Goal: Task Accomplishment & Management: Use online tool/utility

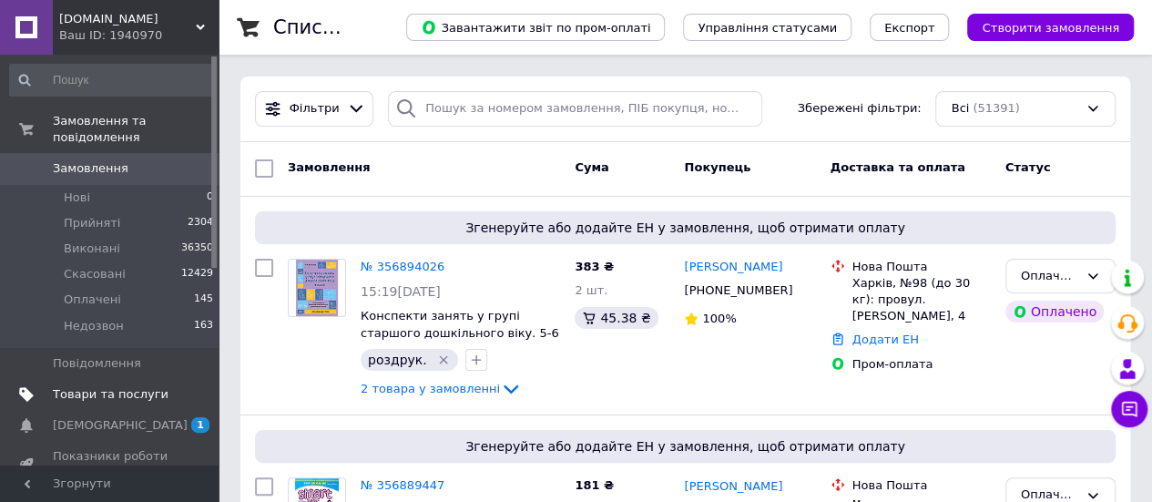
click at [114, 386] on span "Товари та послуги" at bounding box center [111, 394] width 116 height 16
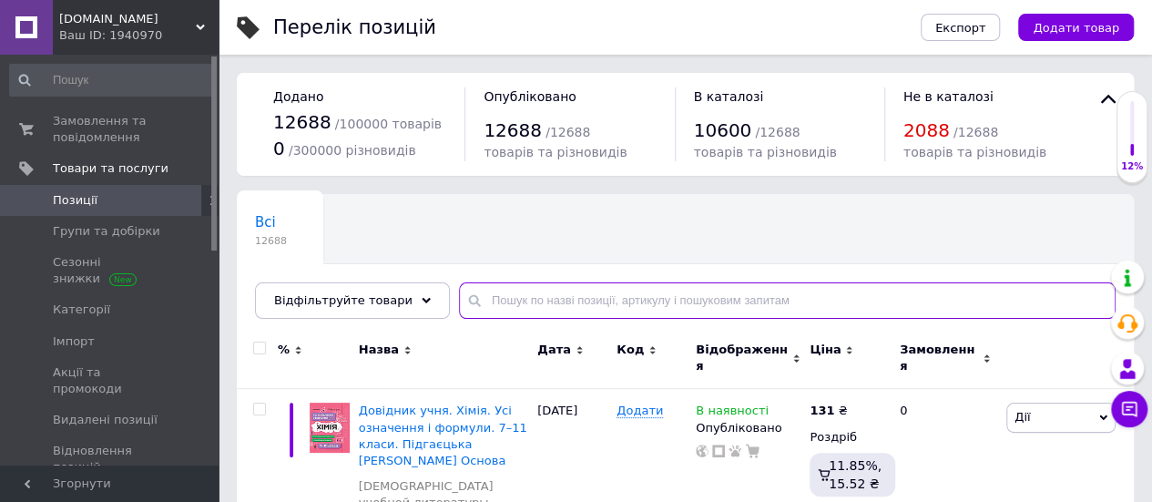
click at [541, 301] on input "text" at bounding box center [787, 300] width 657 height 36
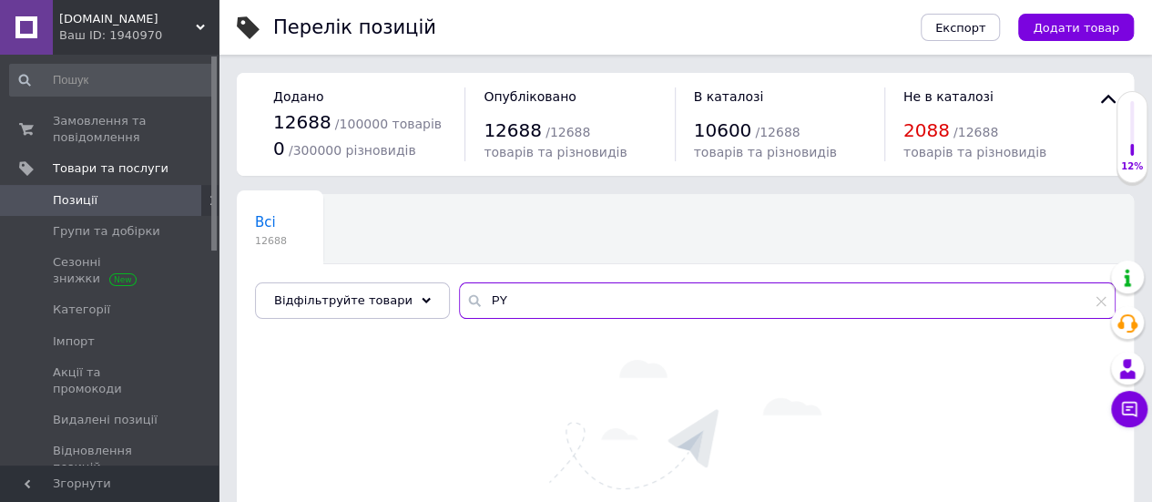
type input "P"
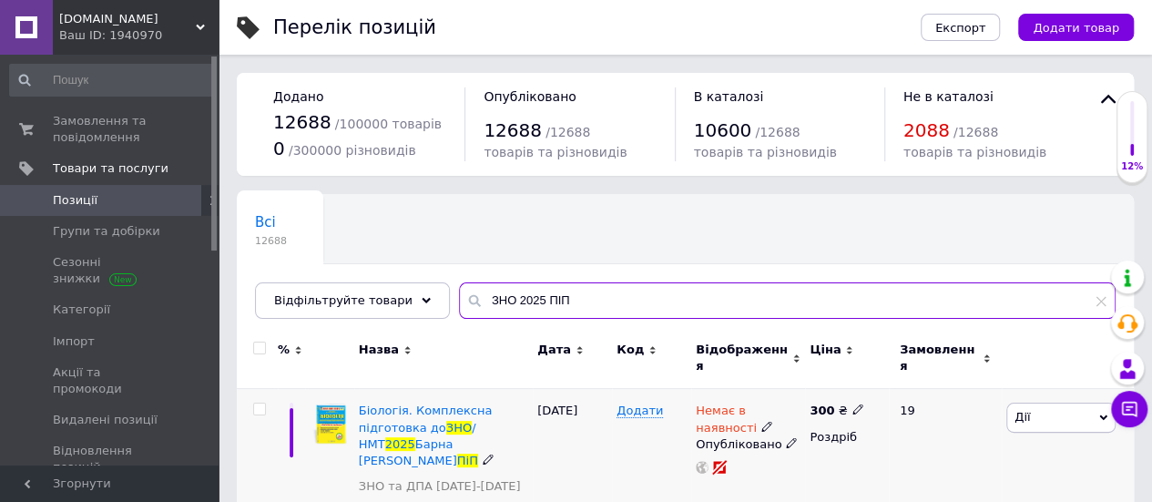
type input "ЗНО 2025 ПІП"
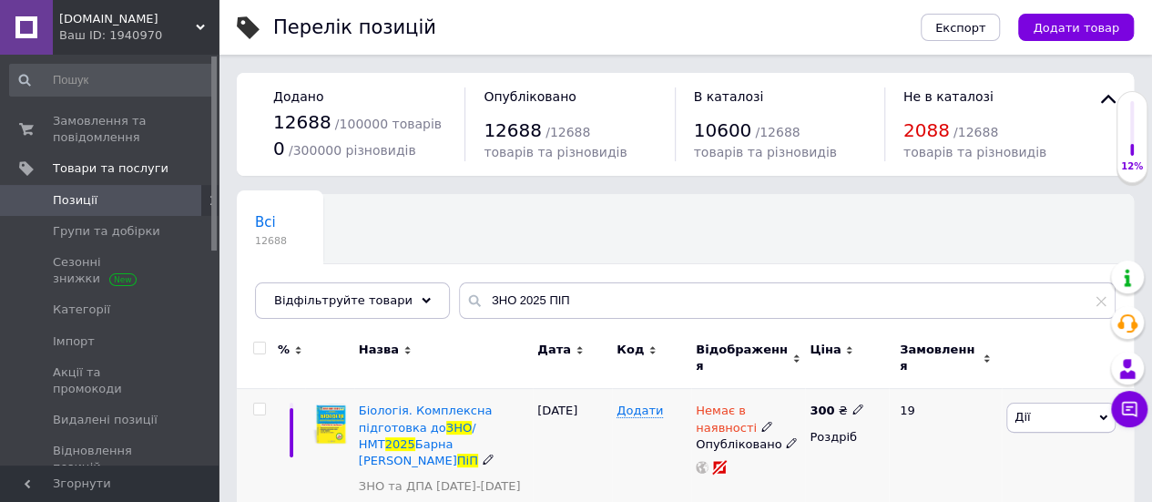
click at [255, 390] on div at bounding box center [257, 469] width 41 height 160
click at [260, 344] on input "checkbox" at bounding box center [259, 348] width 12 height 12
checkbox input "true"
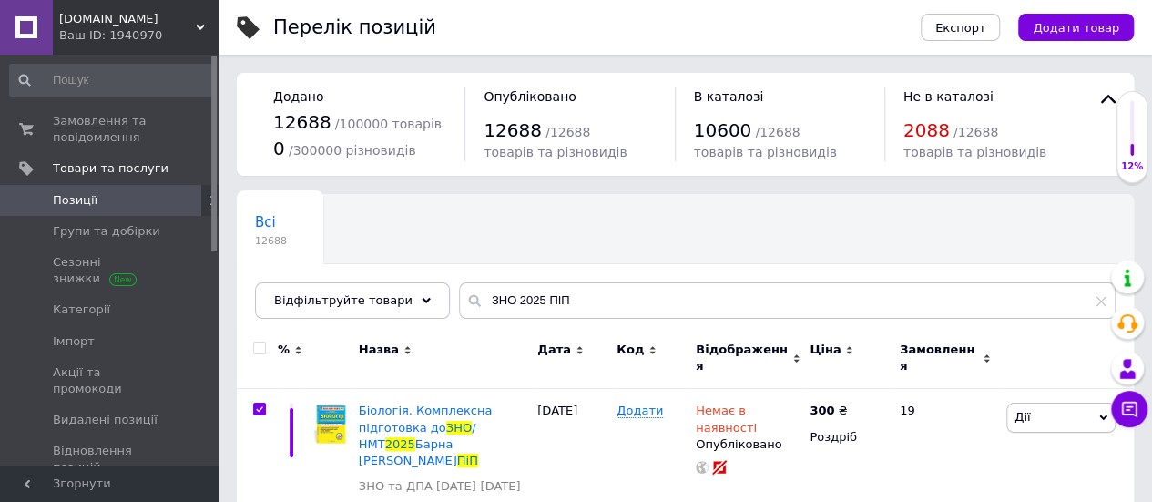
checkbox input "true"
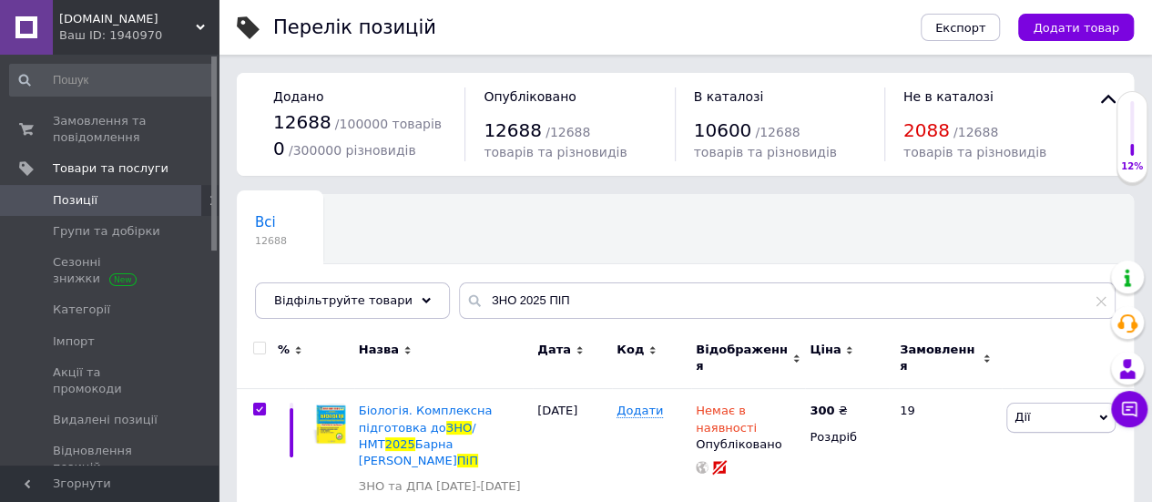
checkbox input "true"
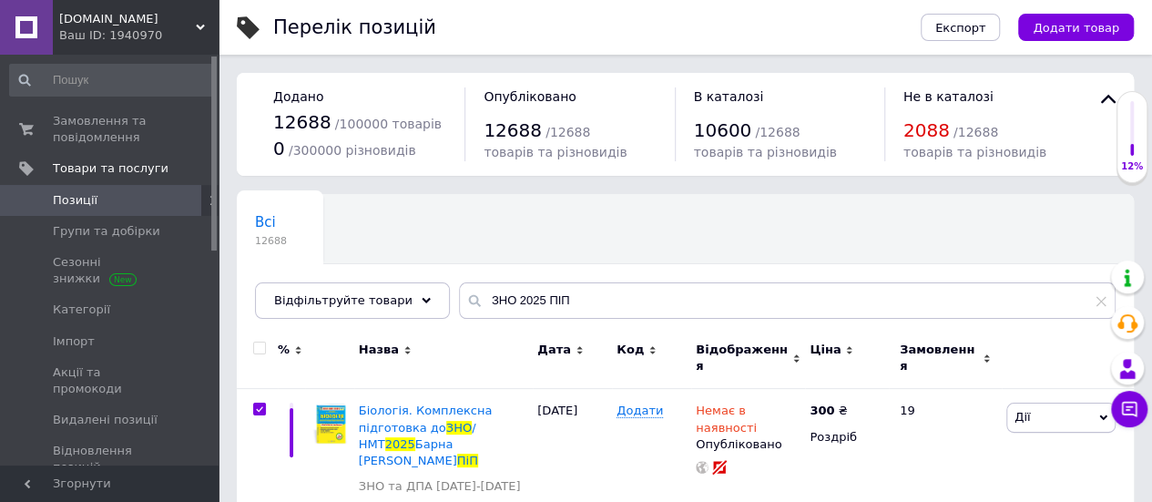
checkbox input "true"
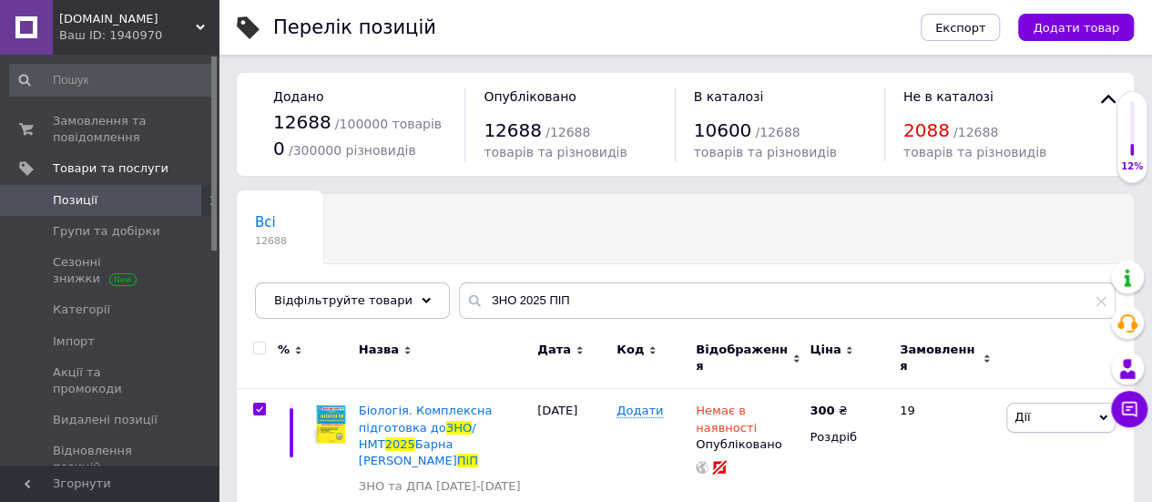
checkbox input "true"
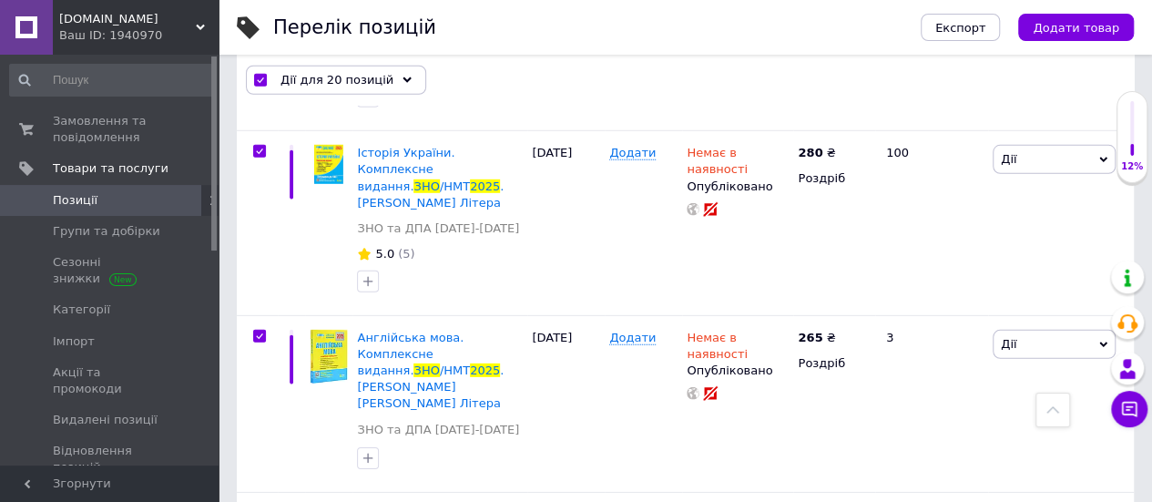
scroll to position [2641, 0]
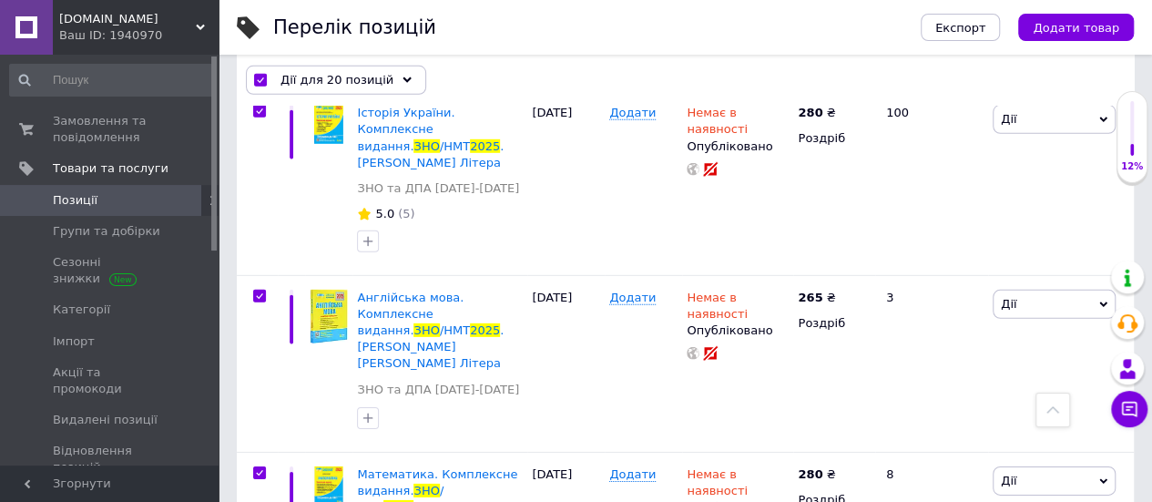
checkbox input "false"
checkbox input "true"
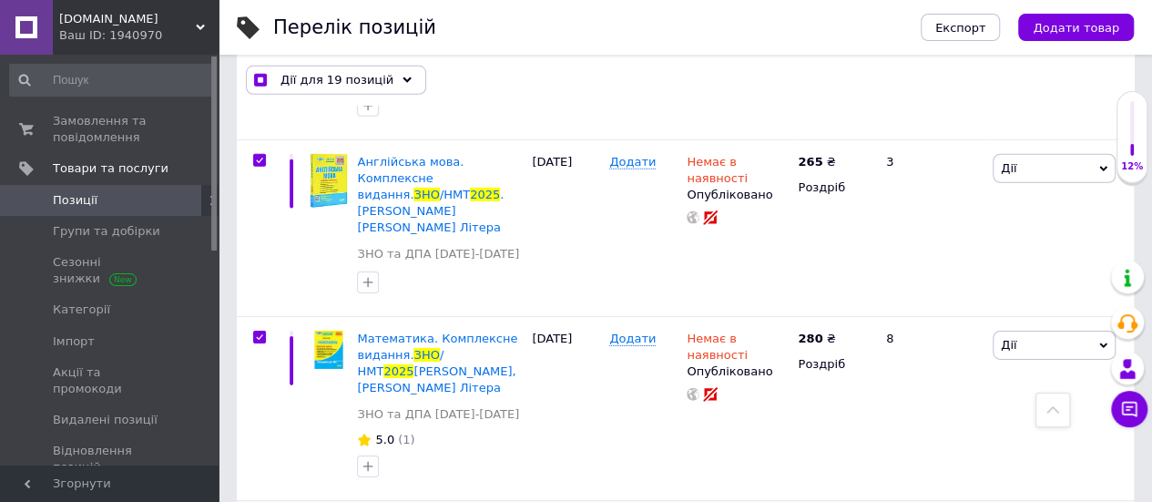
scroll to position [2823, 0]
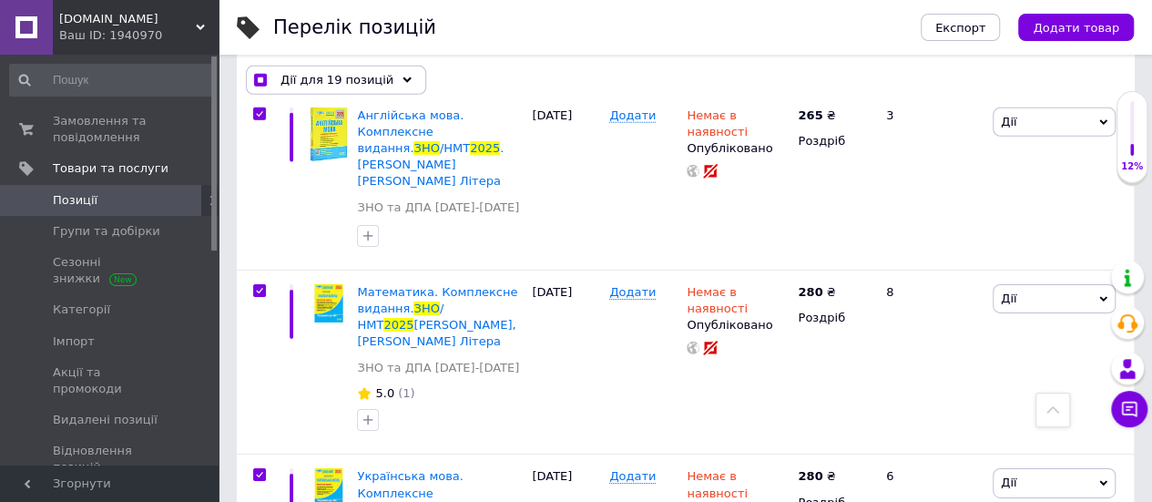
checkbox input "false"
checkbox input "true"
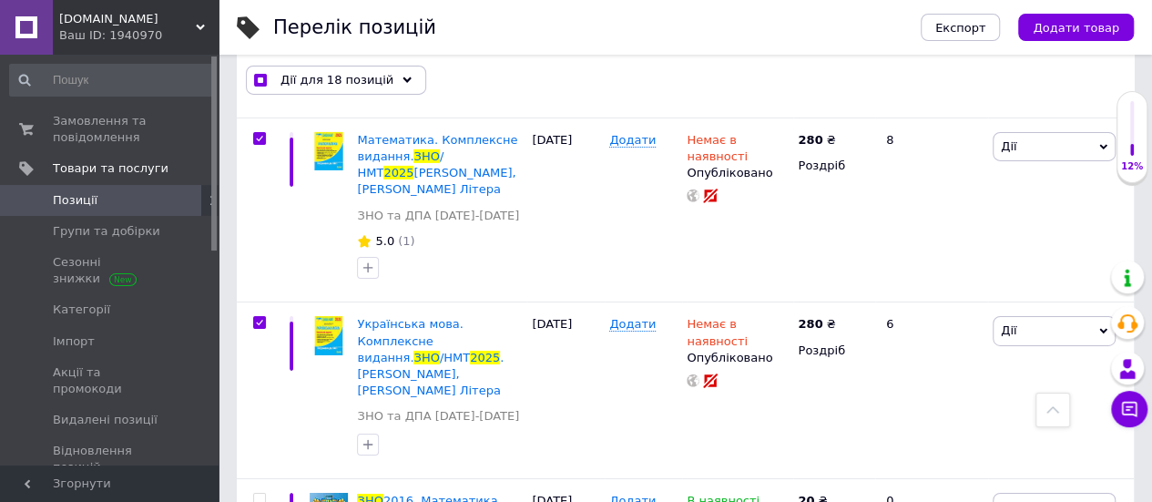
scroll to position [3005, 0]
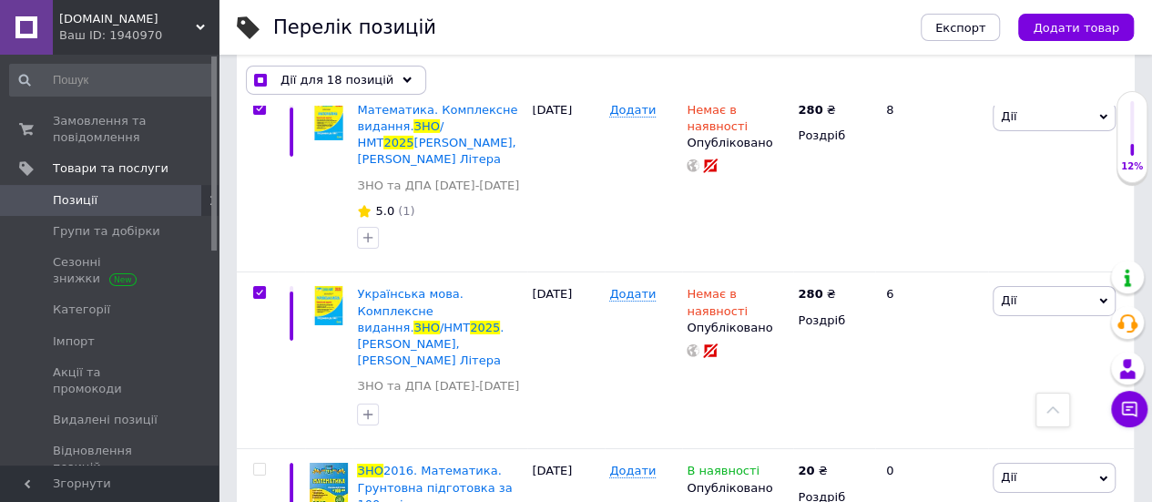
checkbox input "false"
checkbox input "true"
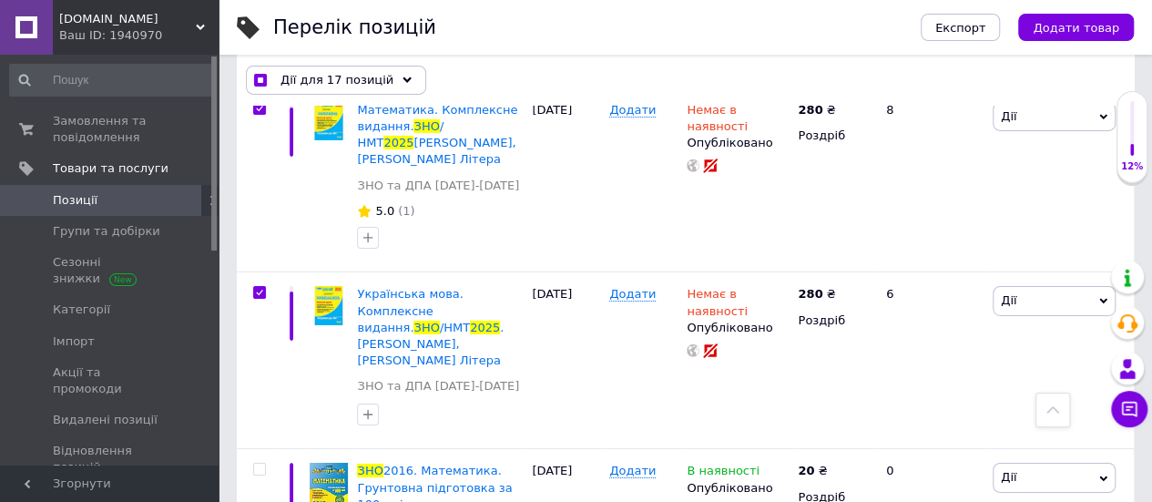
checkbox input "true"
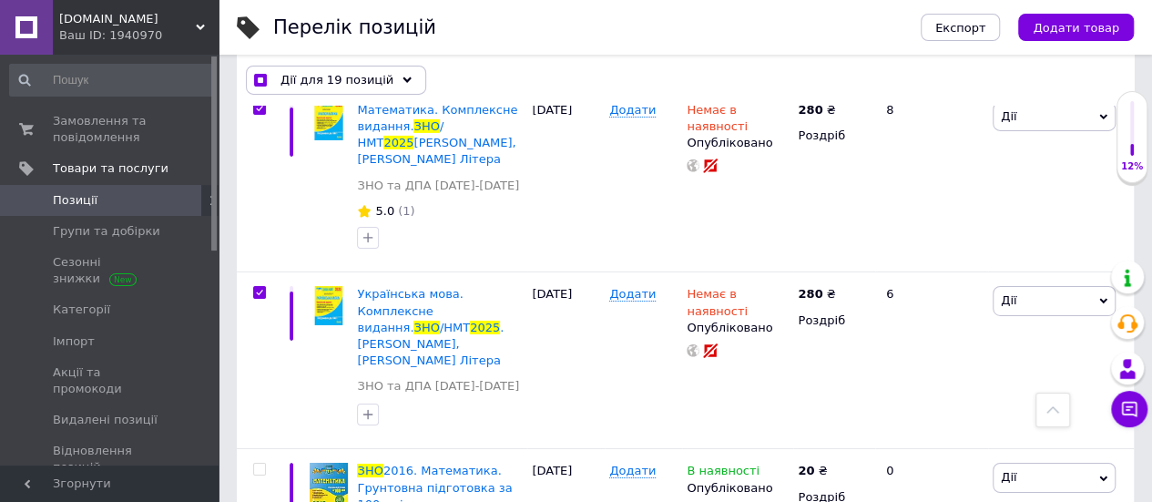
checkbox input "false"
checkbox input "true"
checkbox input "false"
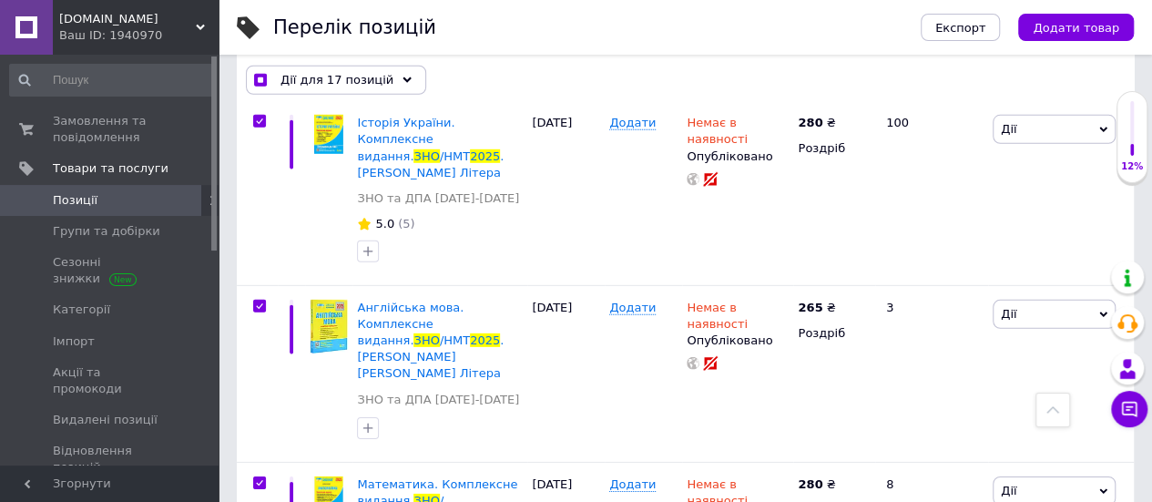
scroll to position [2589, 0]
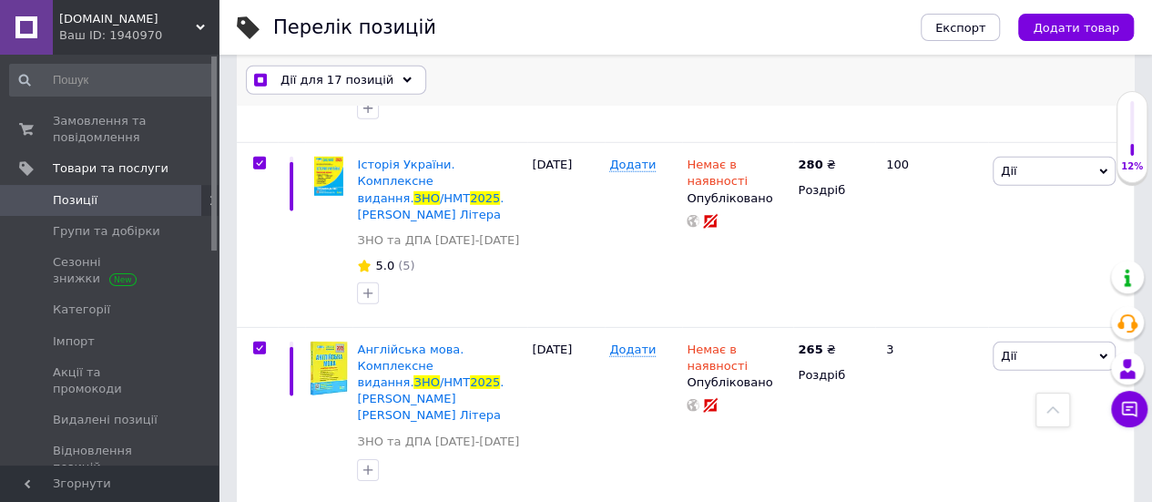
click at [402, 83] on icon at bounding box center [406, 80] width 9 height 9
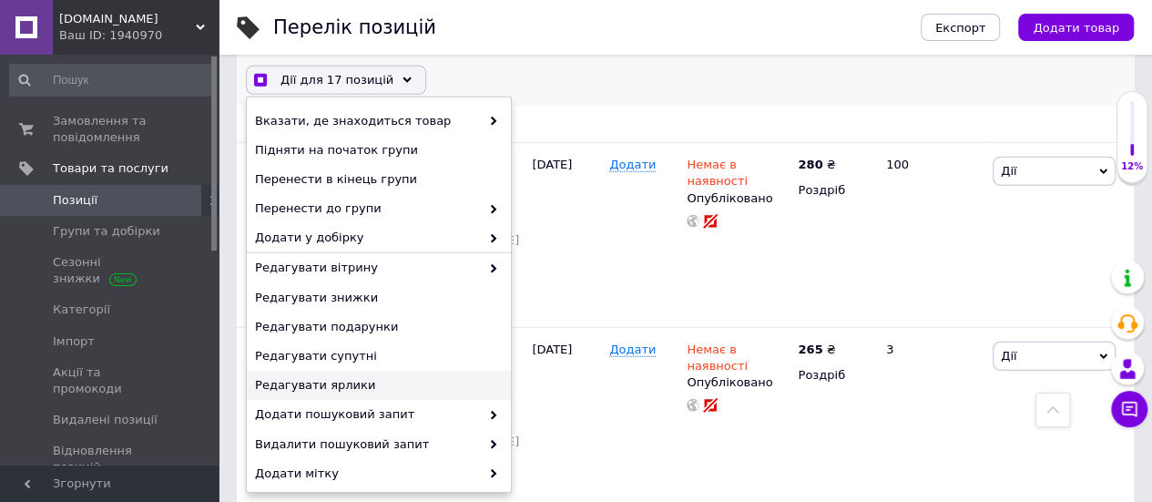
scroll to position [240, 0]
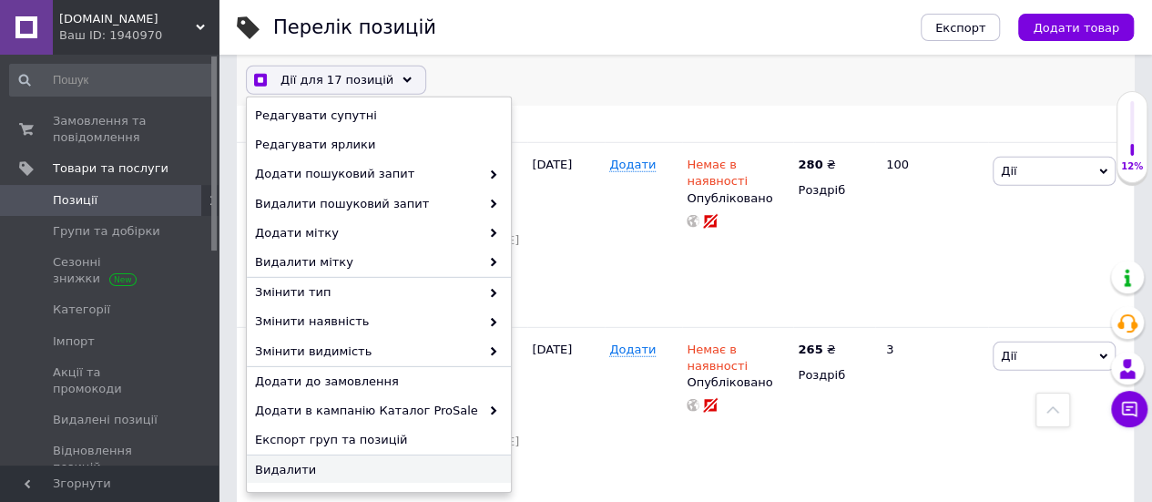
click at [291, 468] on span "Видалити" at bounding box center [376, 470] width 243 height 16
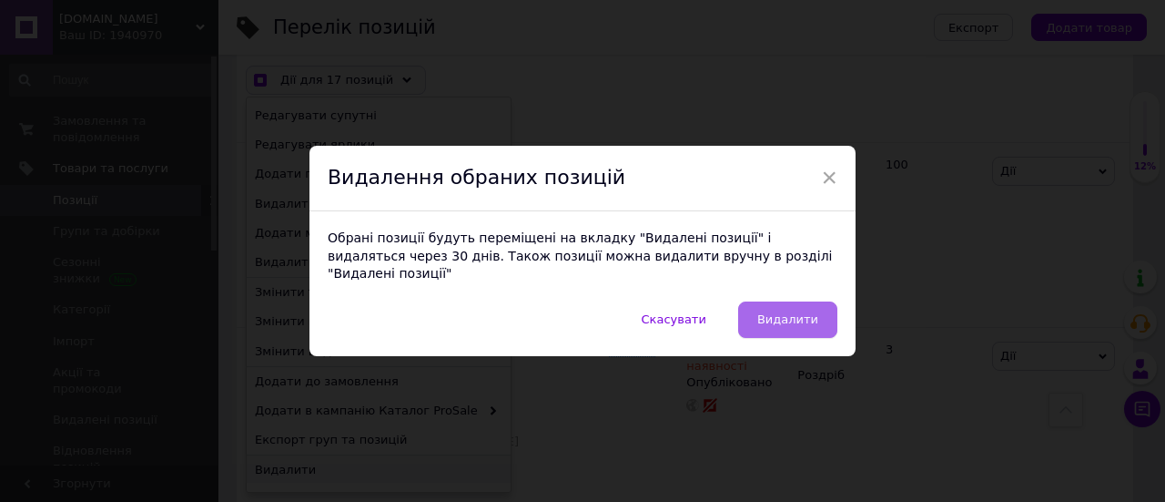
click at [779, 312] on span "Видалити" at bounding box center [788, 319] width 61 height 14
checkbox input "true"
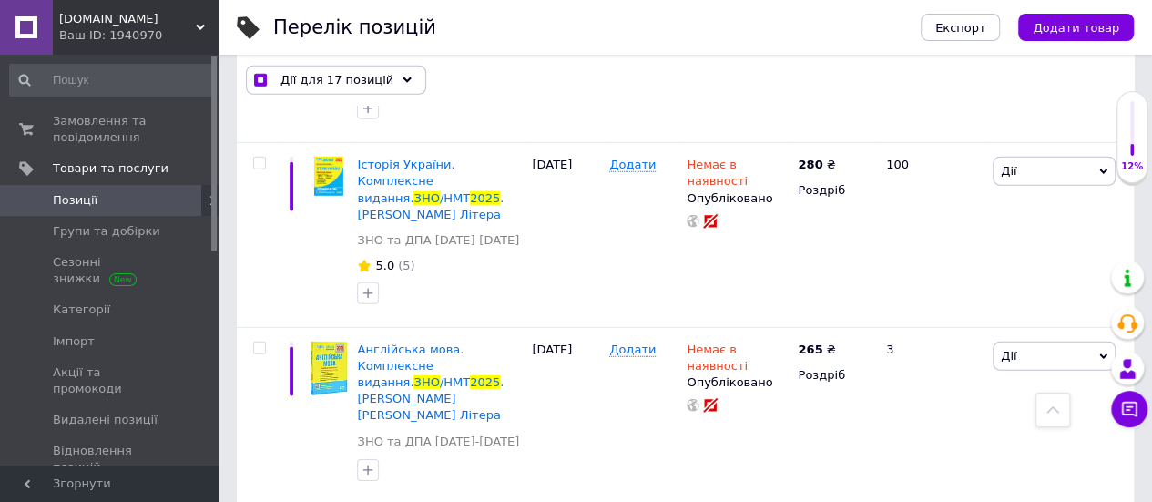
checkbox input "false"
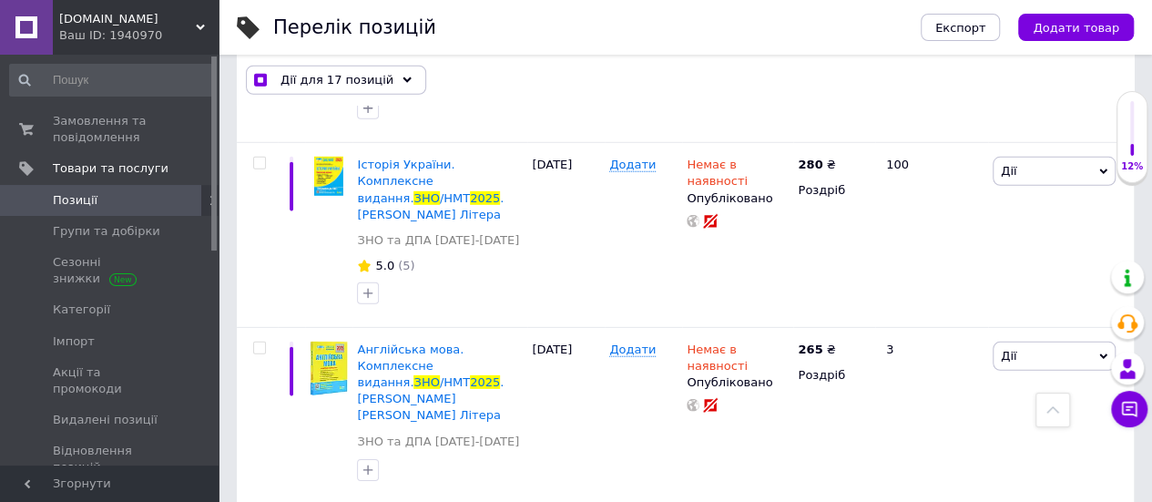
checkbox input "false"
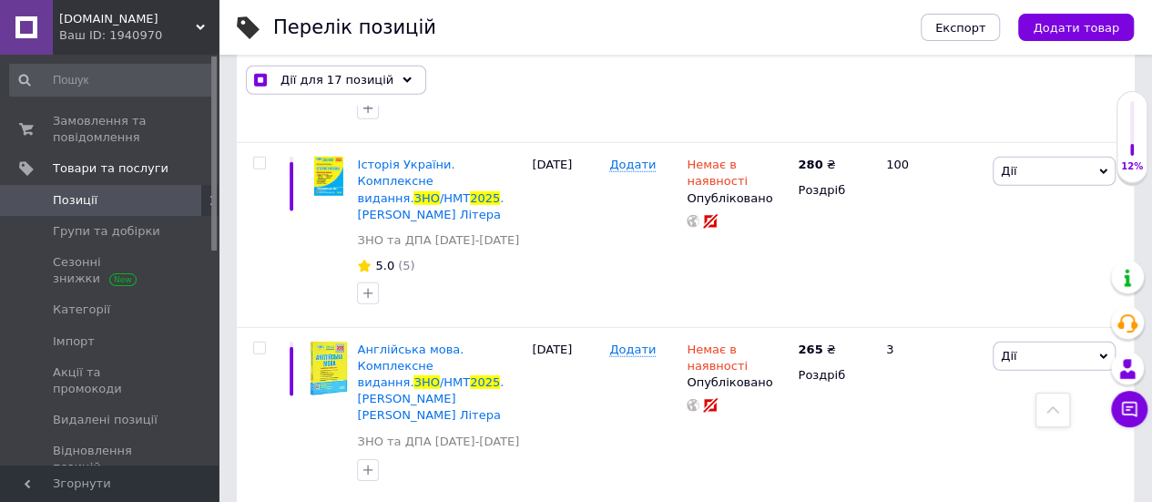
checkbox input "false"
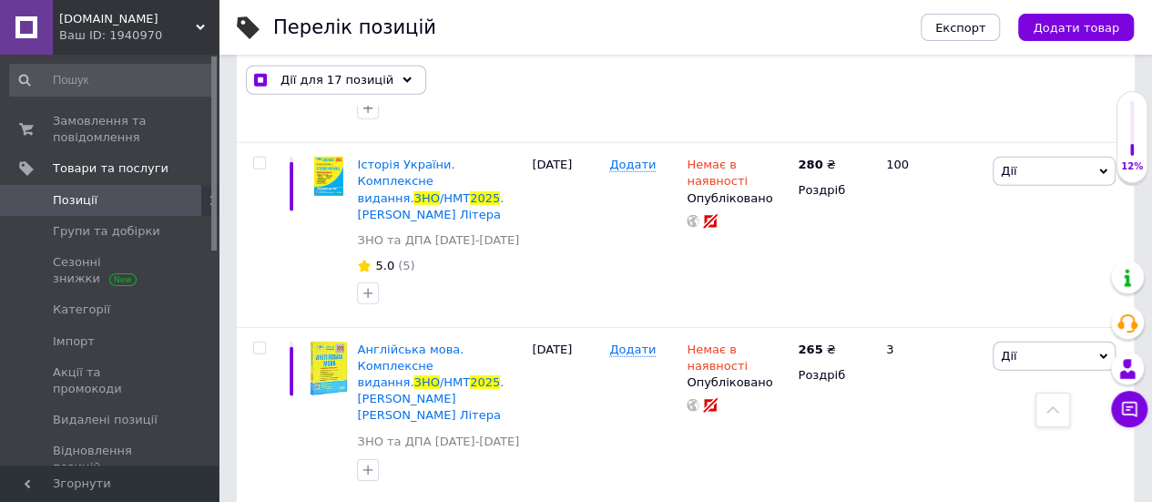
checkbox input "false"
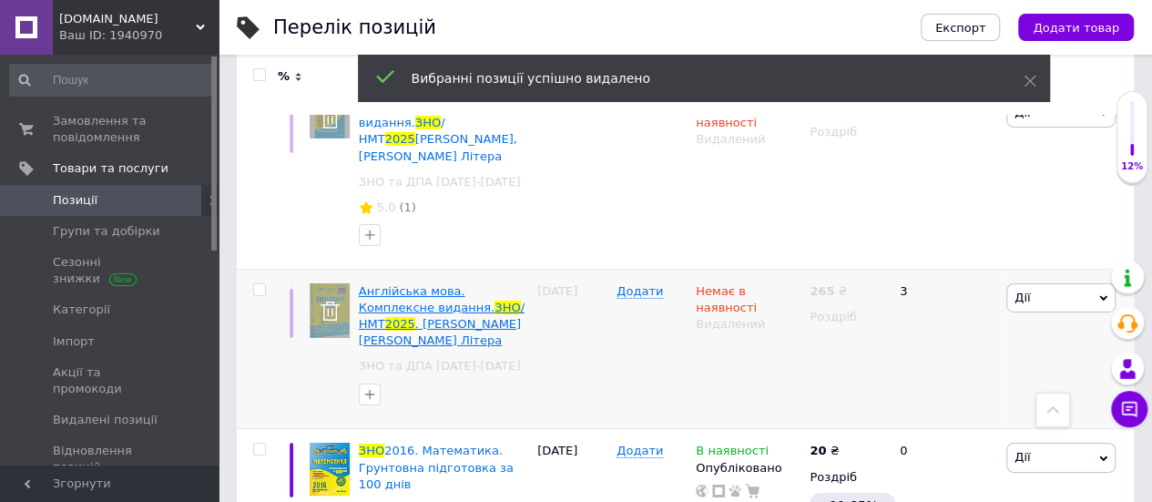
scroll to position [3020, 0]
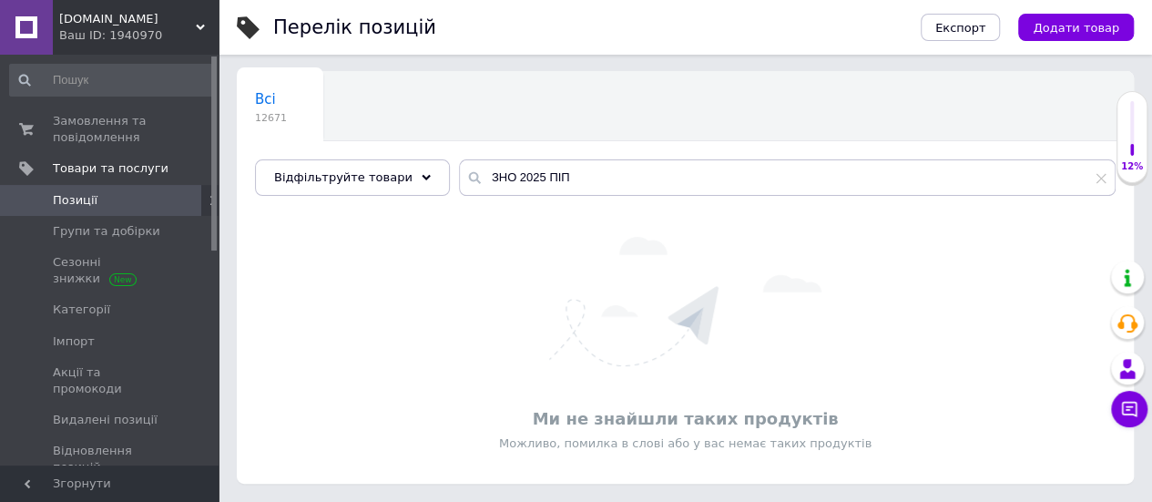
scroll to position [121, 0]
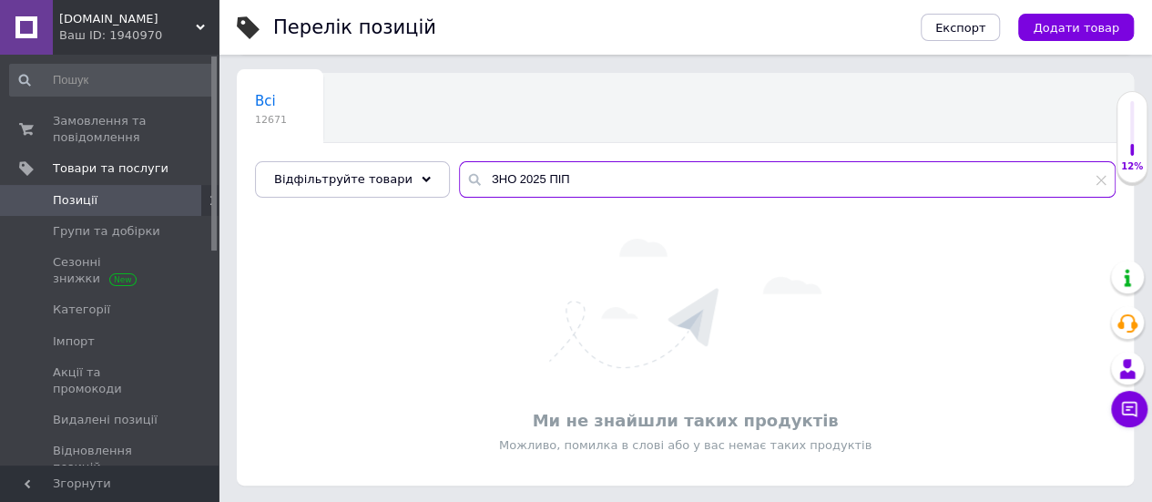
click at [557, 181] on input "ЗНО 2025 ПІП" at bounding box center [787, 179] width 657 height 36
drag, startPoint x: 510, startPoint y: 178, endPoint x: 574, endPoint y: 178, distance: 63.7
click at [574, 178] on input "ЗНО 2025 ПІП" at bounding box center [787, 179] width 657 height 36
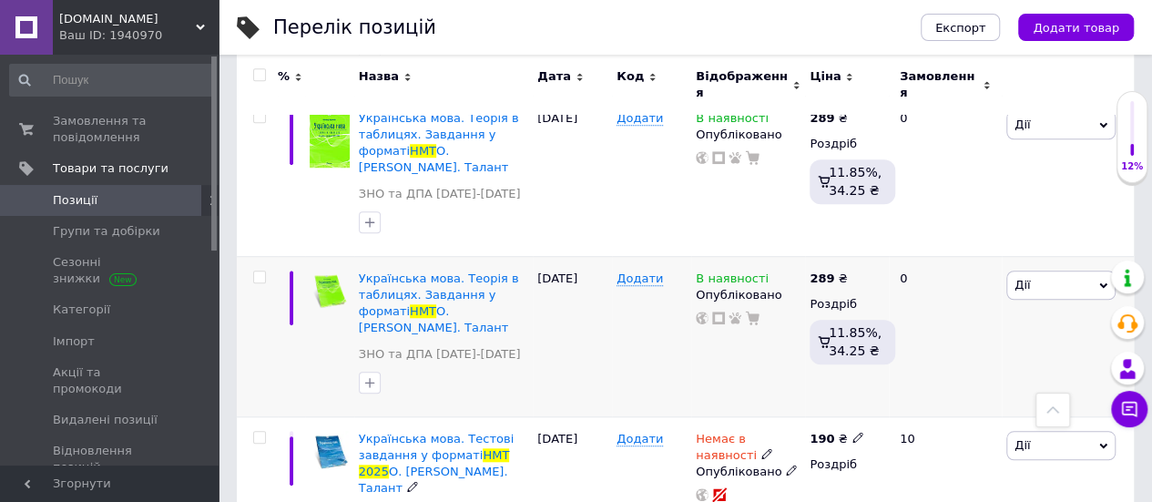
scroll to position [546, 0]
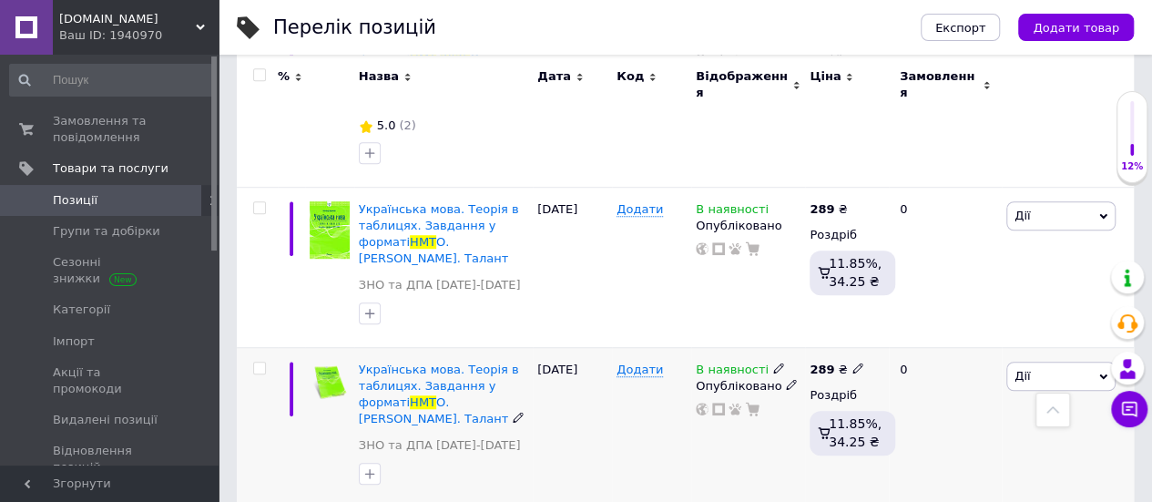
type input "ЗНО НМТ 2025"
click at [263, 362] on input "checkbox" at bounding box center [259, 368] width 12 height 12
checkbox input "true"
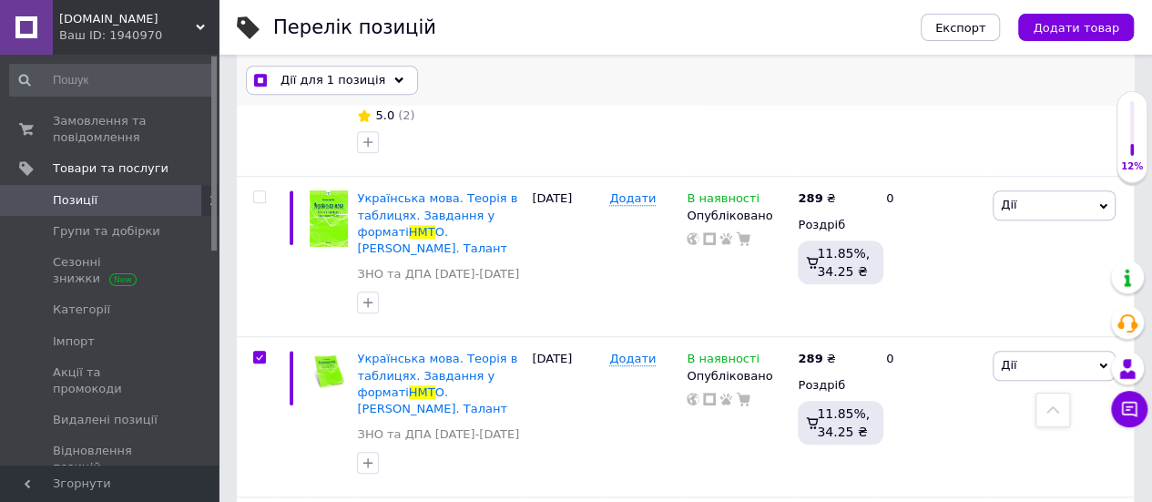
click at [379, 87] on div "Дії для 1 позиція" at bounding box center [332, 80] width 172 height 29
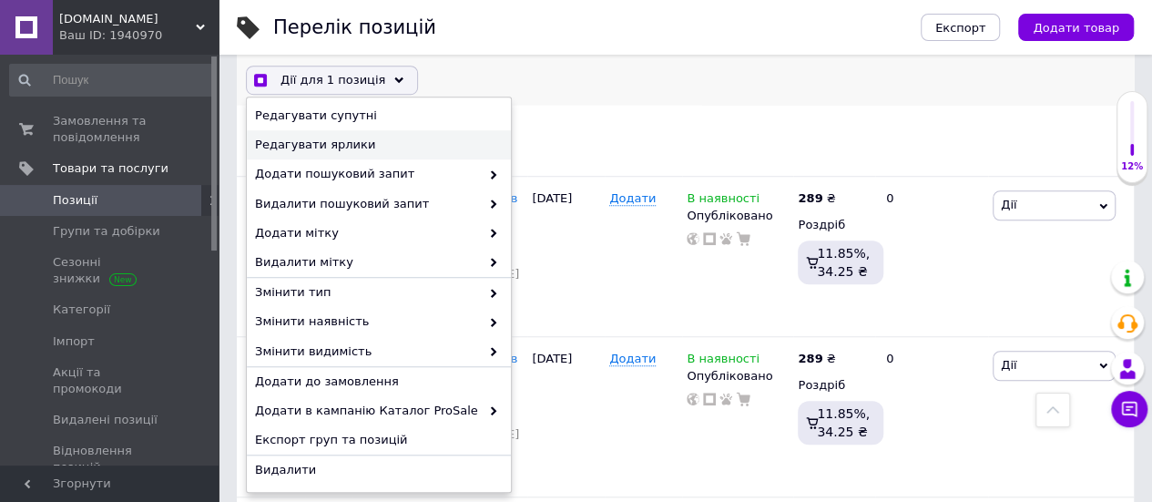
scroll to position [240, 0]
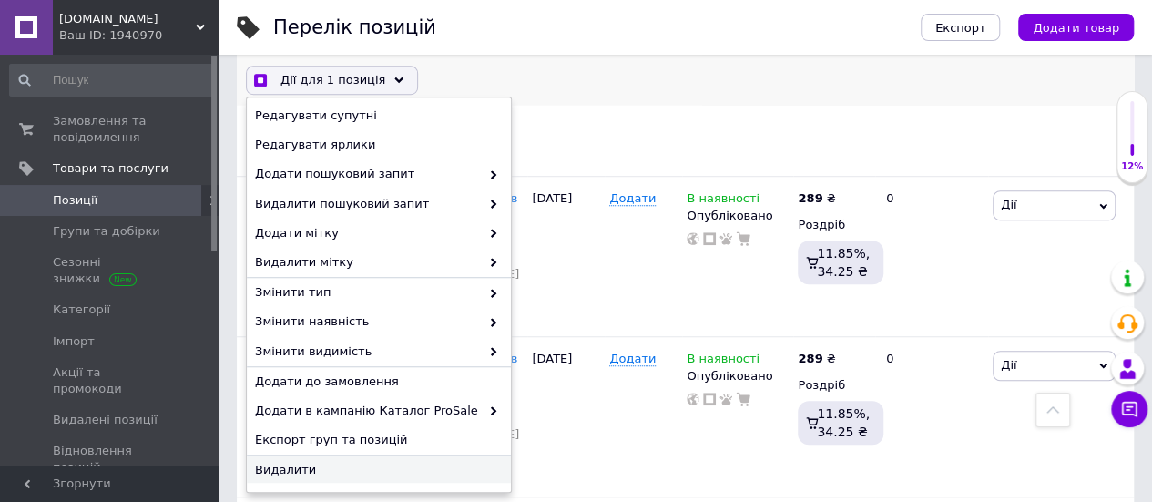
click at [298, 462] on span "Видалити" at bounding box center [376, 470] width 243 height 16
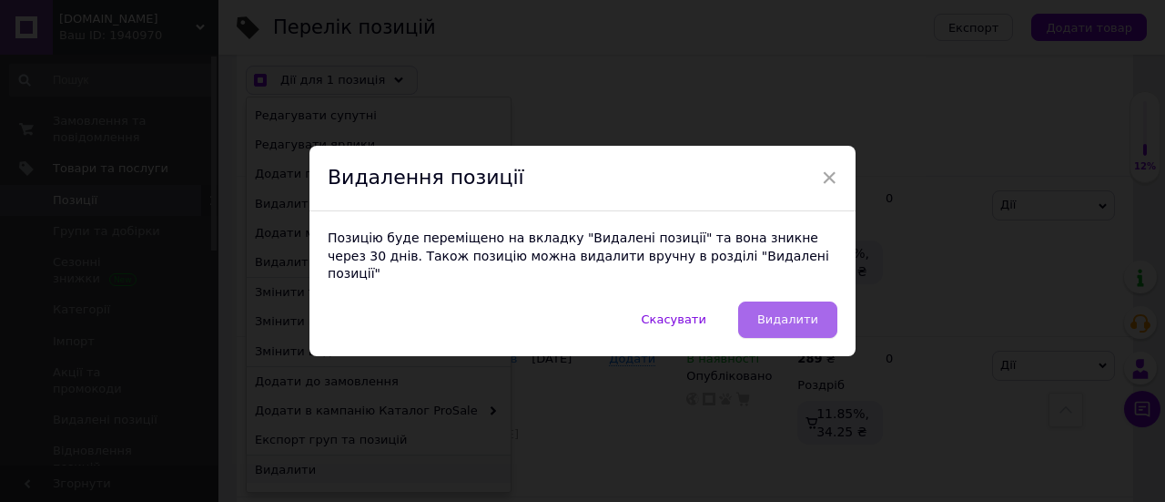
click at [798, 301] on button "Видалити" at bounding box center [787, 319] width 99 height 36
checkbox input "true"
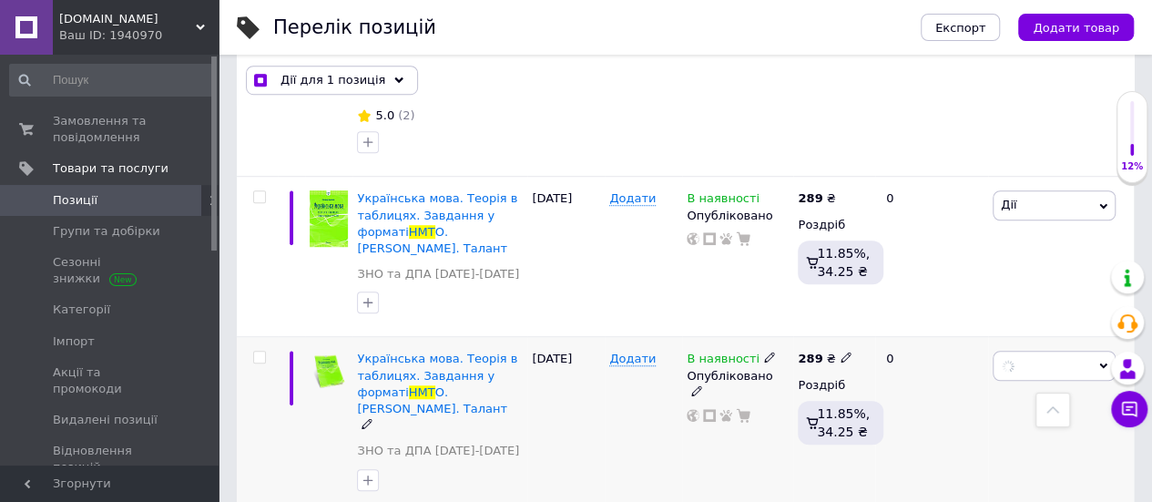
checkbox input "false"
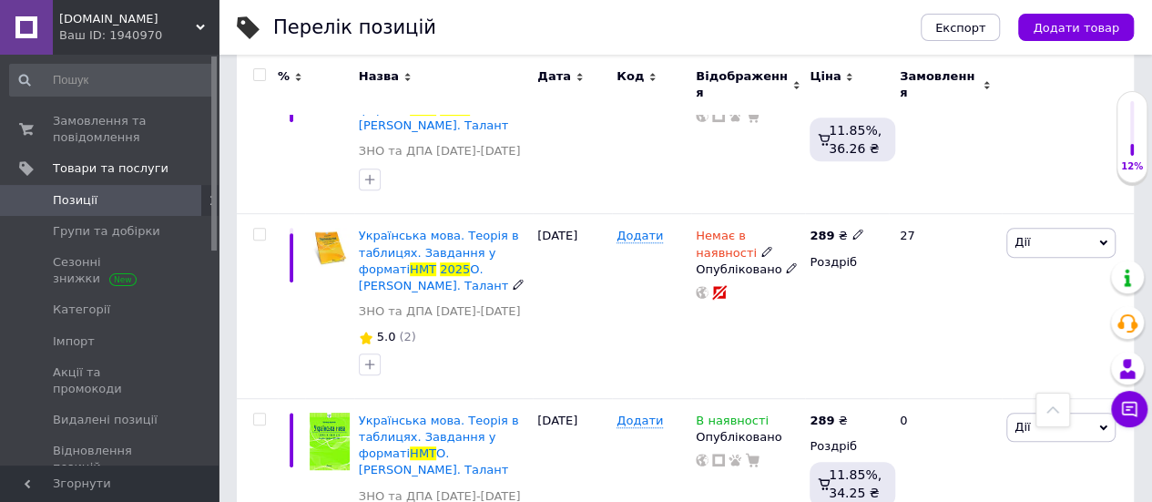
scroll to position [364, 0]
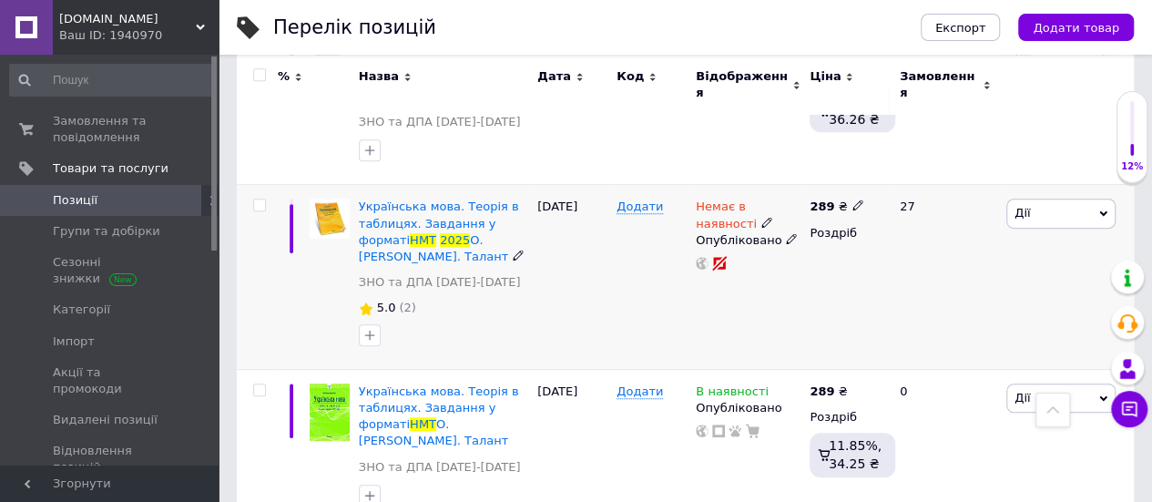
click at [266, 198] on div at bounding box center [259, 204] width 36 height 13
click at [264, 199] on input "checkbox" at bounding box center [259, 205] width 12 height 12
checkbox input "true"
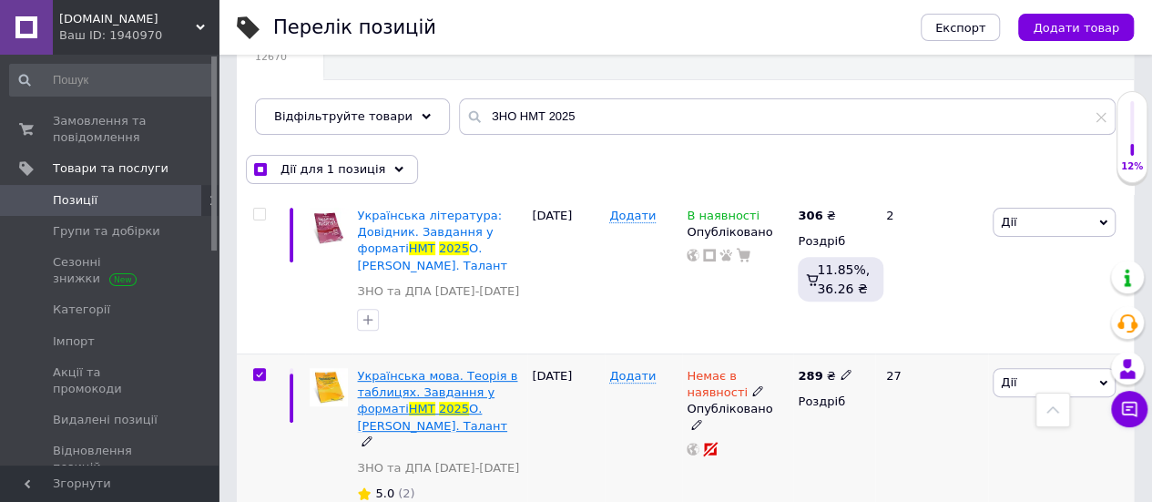
scroll to position [182, 0]
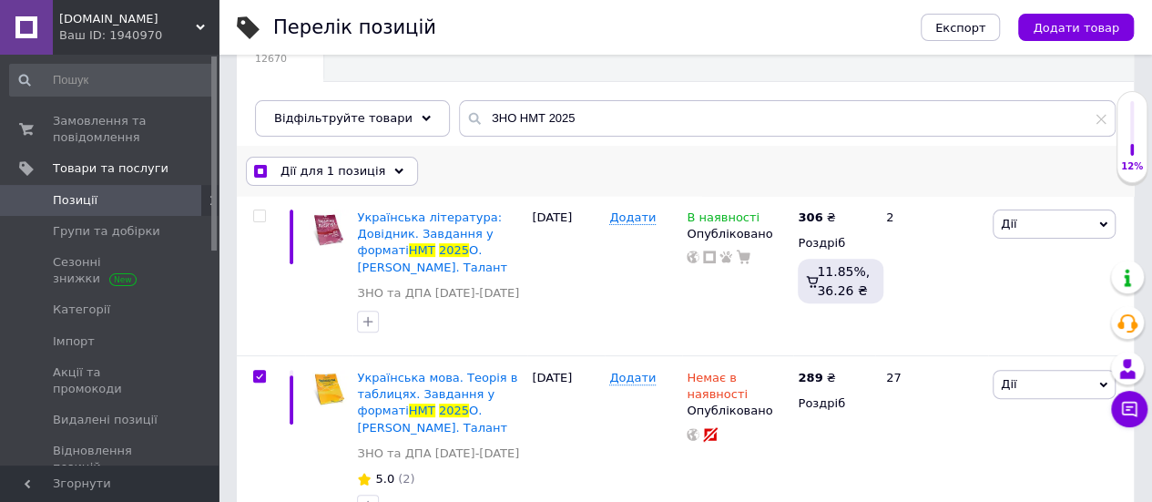
click at [394, 169] on use at bounding box center [398, 170] width 9 height 5
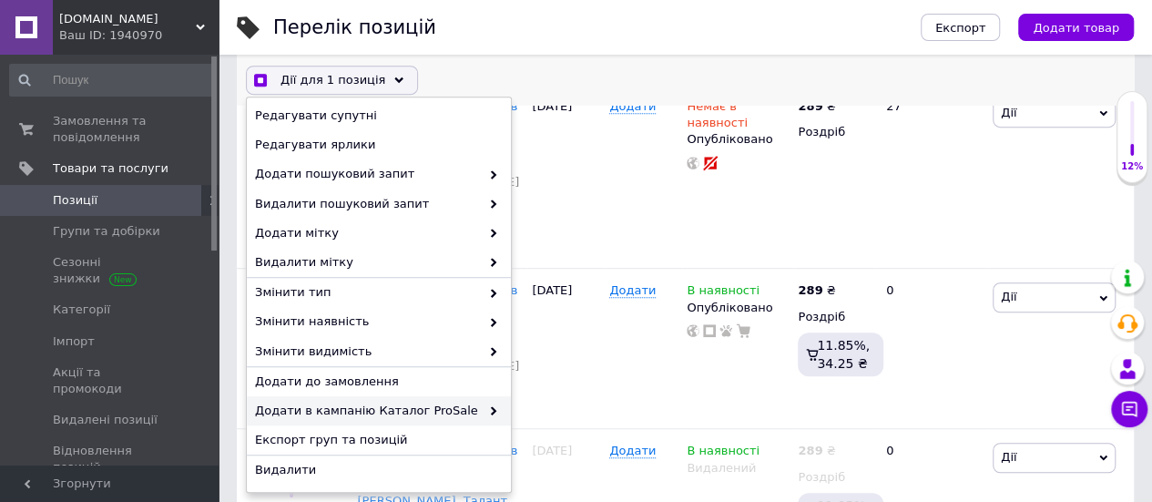
scroll to position [455, 0]
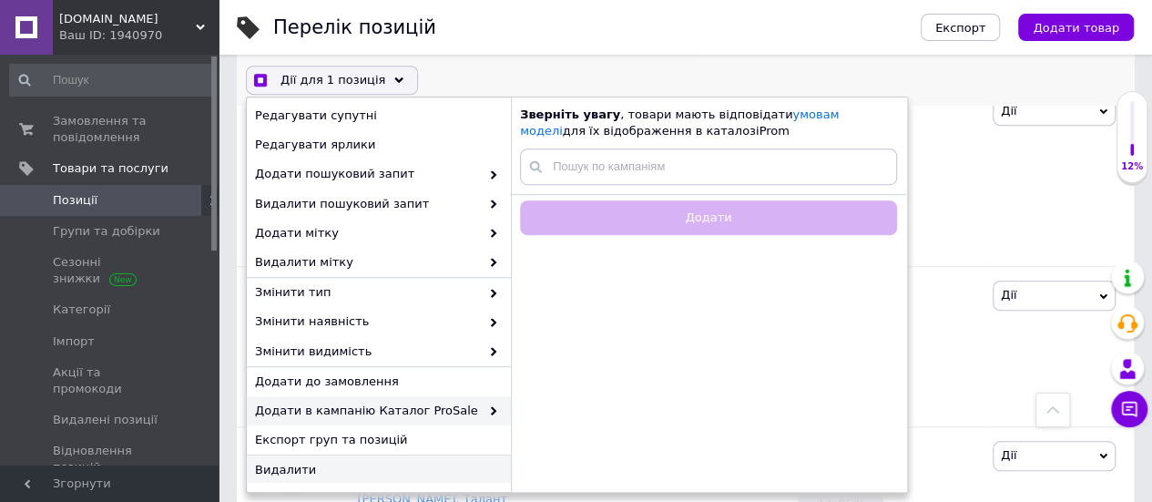
click at [291, 463] on span "Видалити" at bounding box center [376, 470] width 243 height 16
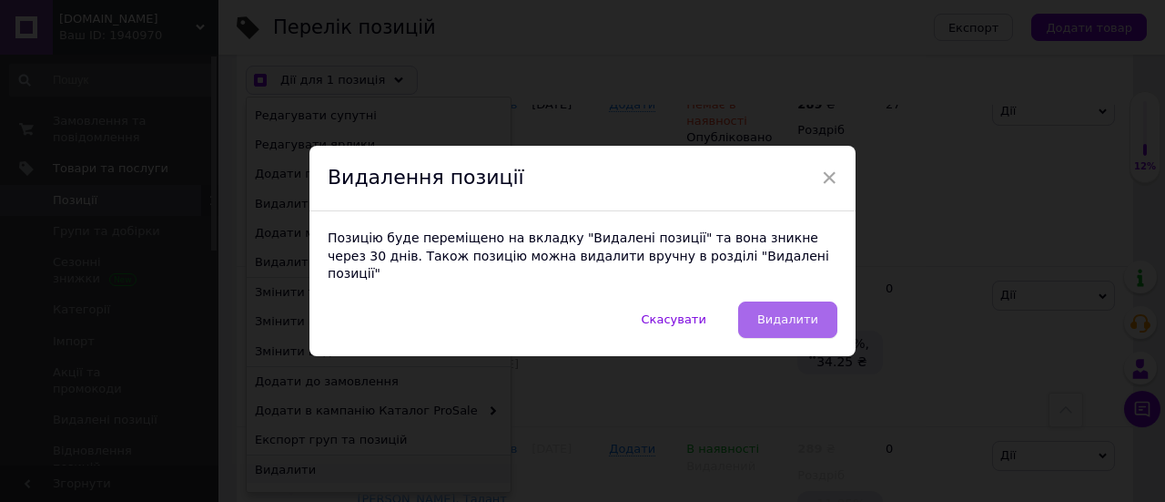
click at [776, 314] on span "Видалити" at bounding box center [788, 319] width 61 height 14
checkbox input "true"
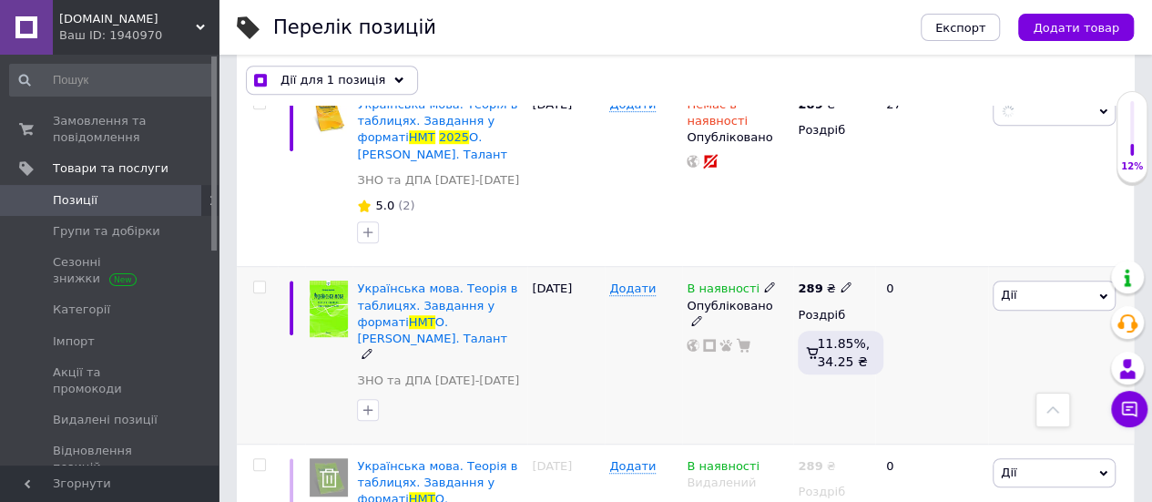
checkbox input "false"
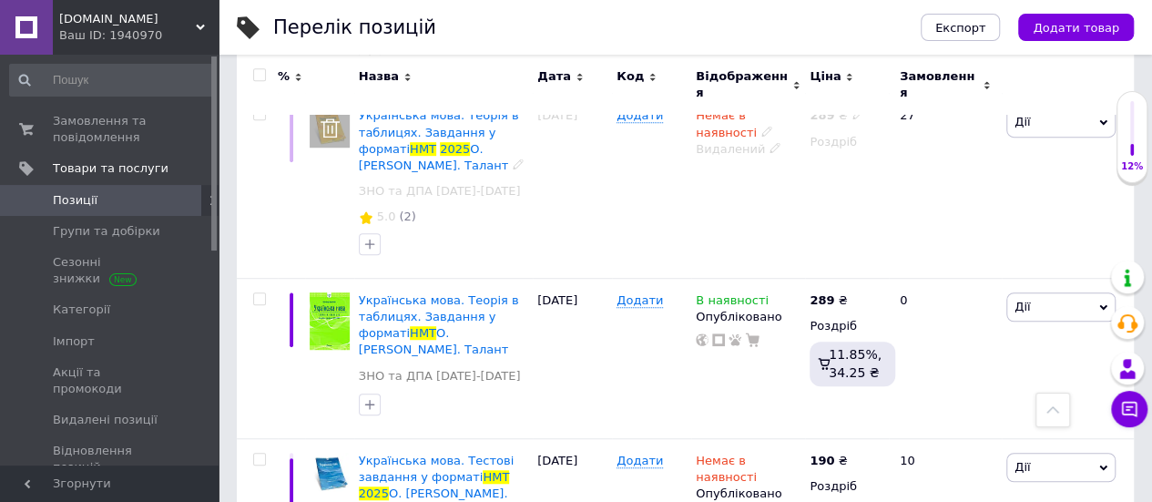
scroll to position [0, 0]
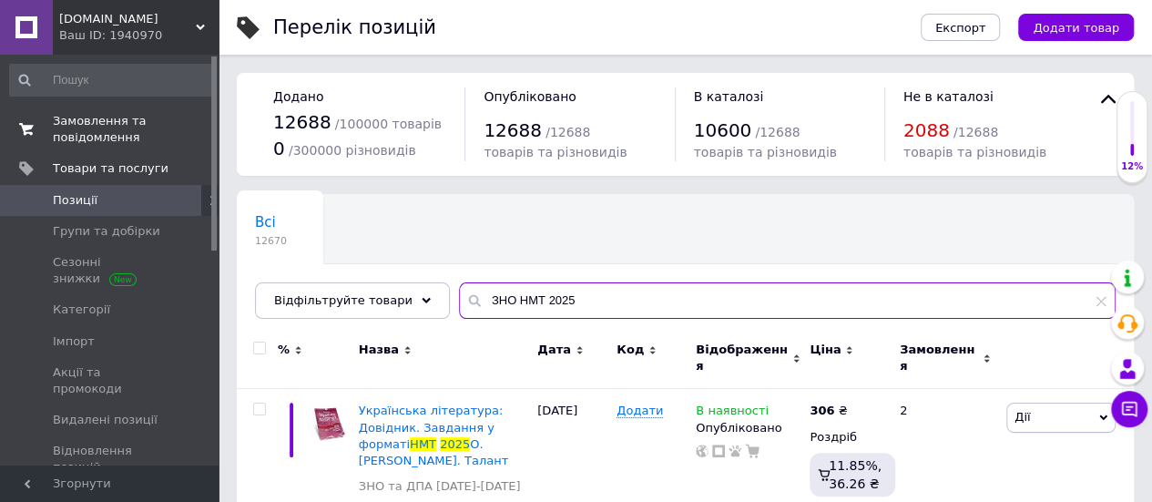
drag, startPoint x: 575, startPoint y: 299, endPoint x: 121, endPoint y: 113, distance: 490.9
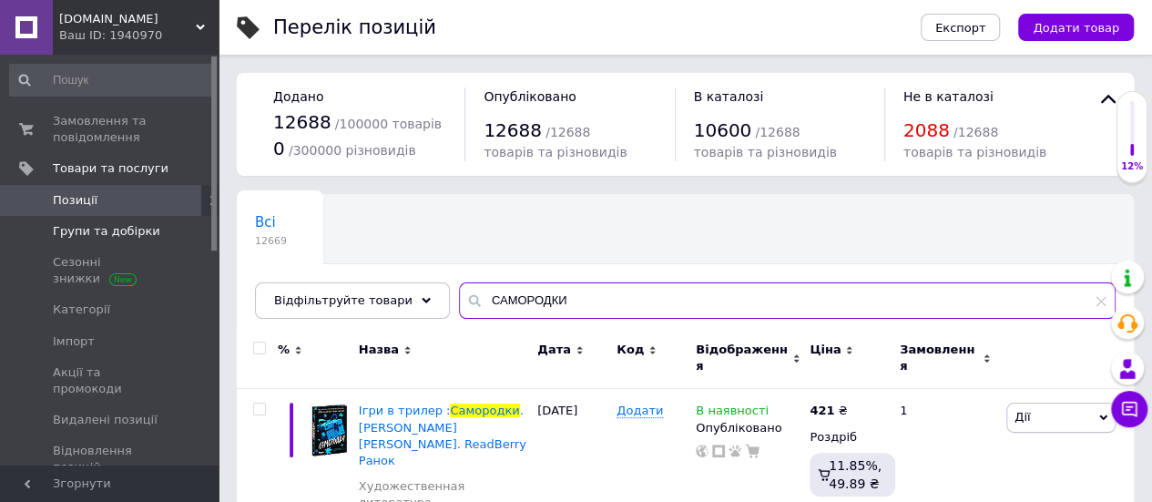
drag, startPoint x: 592, startPoint y: 300, endPoint x: 144, endPoint y: 237, distance: 452.5
click at [146, 239] on div "[DOMAIN_NAME] Ваш ID: 1940970 Сайт [DOMAIN_NAME] Кабінет покупця Перевірити ста…" at bounding box center [576, 292] width 1152 height 584
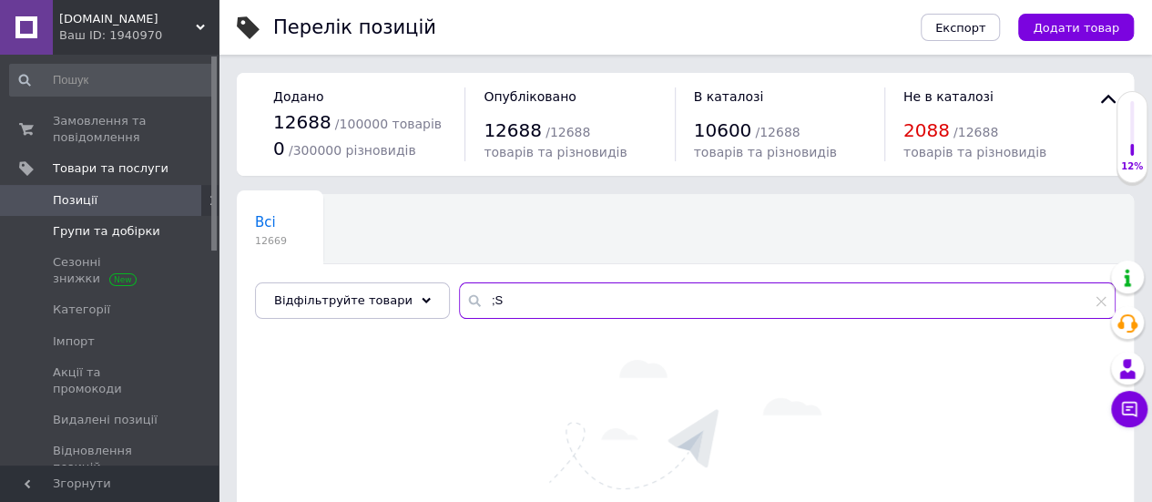
type input ";"
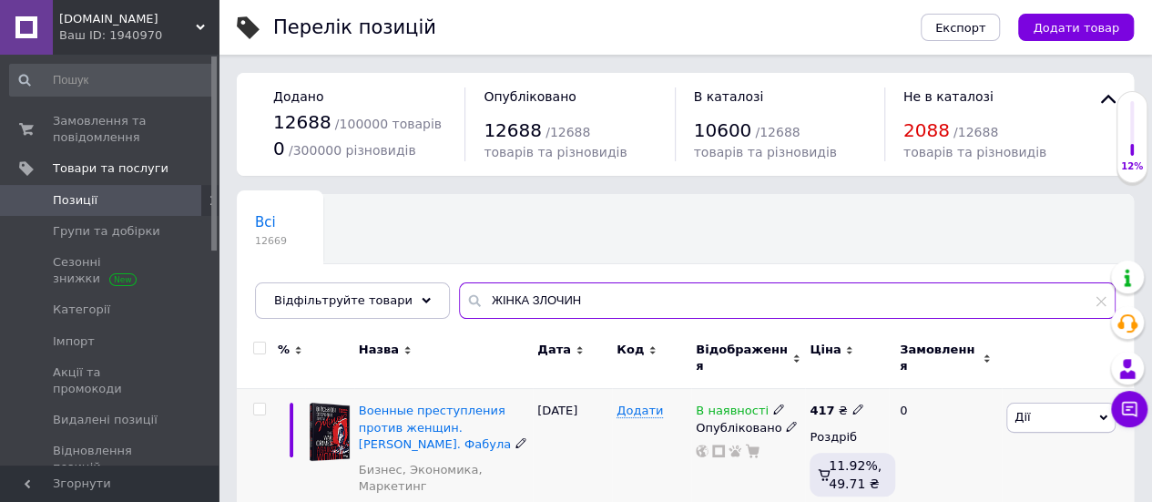
scroll to position [36, 0]
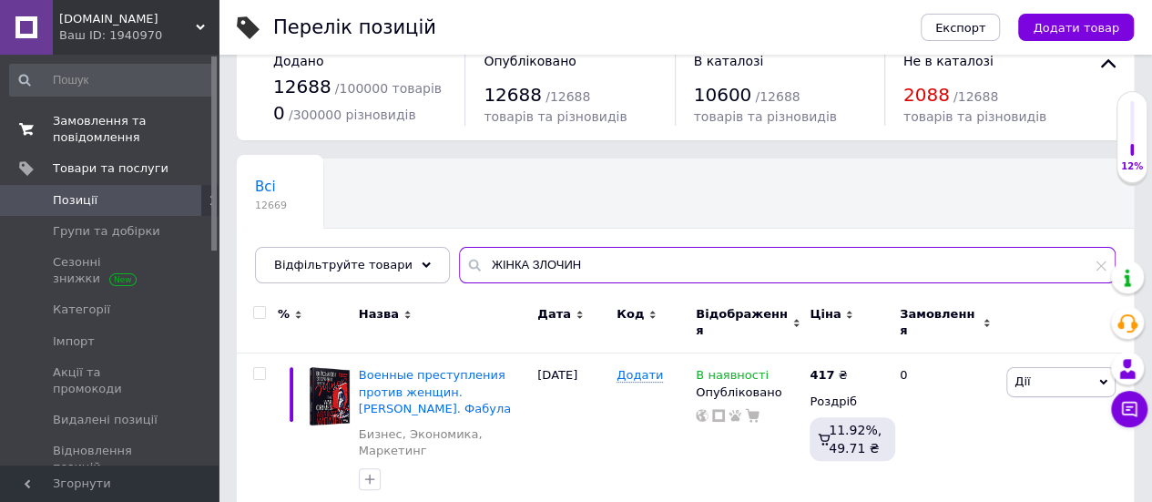
drag, startPoint x: 575, startPoint y: 273, endPoint x: 0, endPoint y: 144, distance: 589.8
click at [0, 145] on div "[DOMAIN_NAME] Ваш ID: 1940970 Сайт [DOMAIN_NAME] Кабінет покупця Перевірити ста…" at bounding box center [576, 247] width 1152 height 566
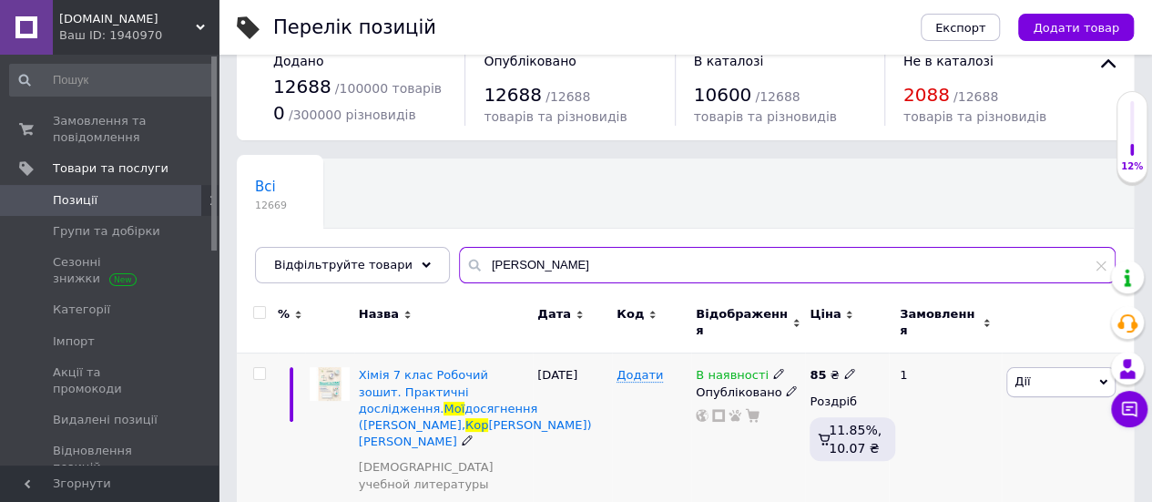
scroll to position [196, 0]
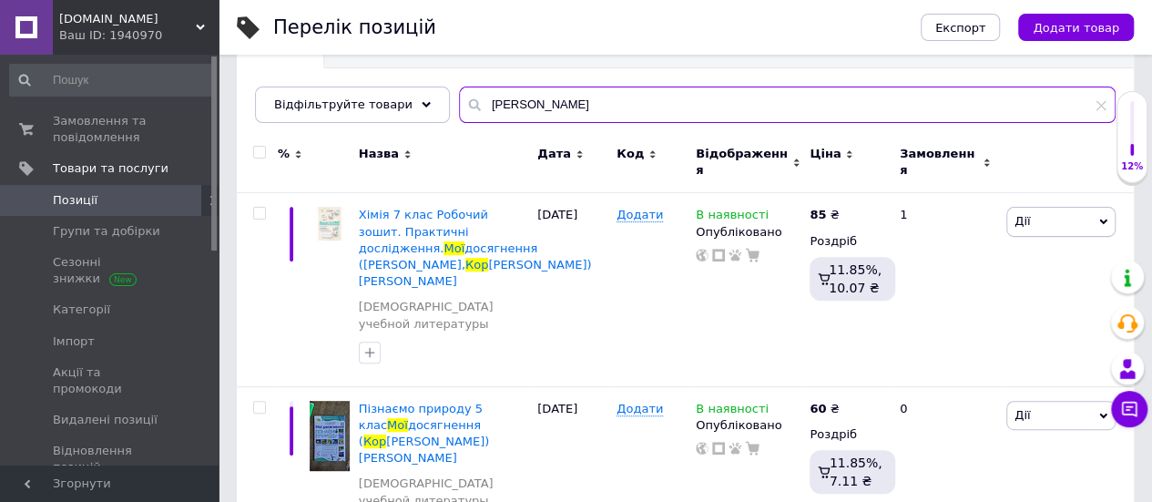
drag, startPoint x: 539, startPoint y: 109, endPoint x: 150, endPoint y: 25, distance: 397.9
click at [150, 25] on div "[DOMAIN_NAME] Ваш ID: 1940970 Сайт [DOMAIN_NAME] Кабінет покупця Перевірити ста…" at bounding box center [576, 192] width 1152 height 777
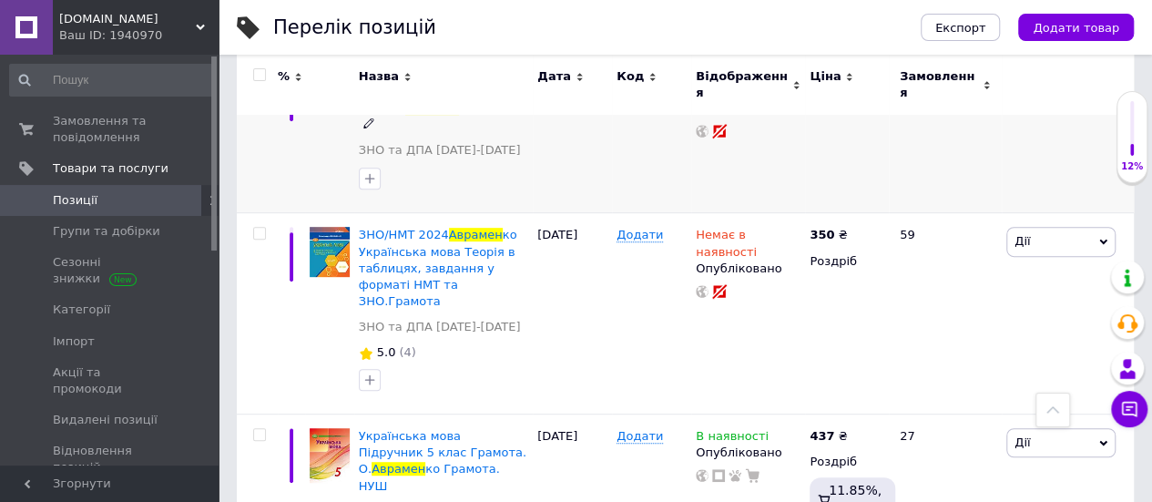
scroll to position [105, 0]
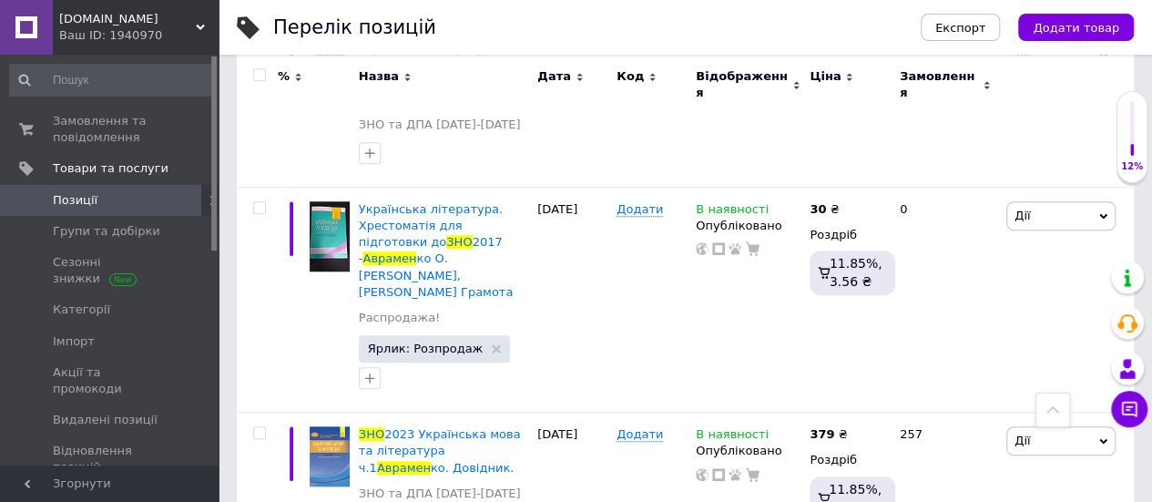
scroll to position [742, 0]
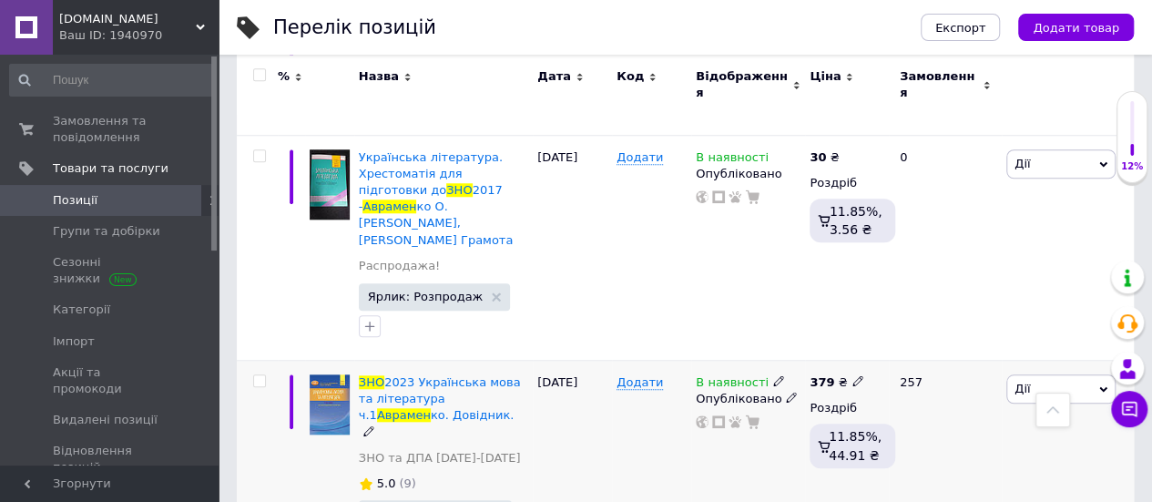
type input "АВРАМЕН ЗНО"
click at [852, 375] on icon at bounding box center [857, 380] width 11 height 11
type input "399"
click at [660, 400] on div "Додати" at bounding box center [651, 469] width 79 height 216
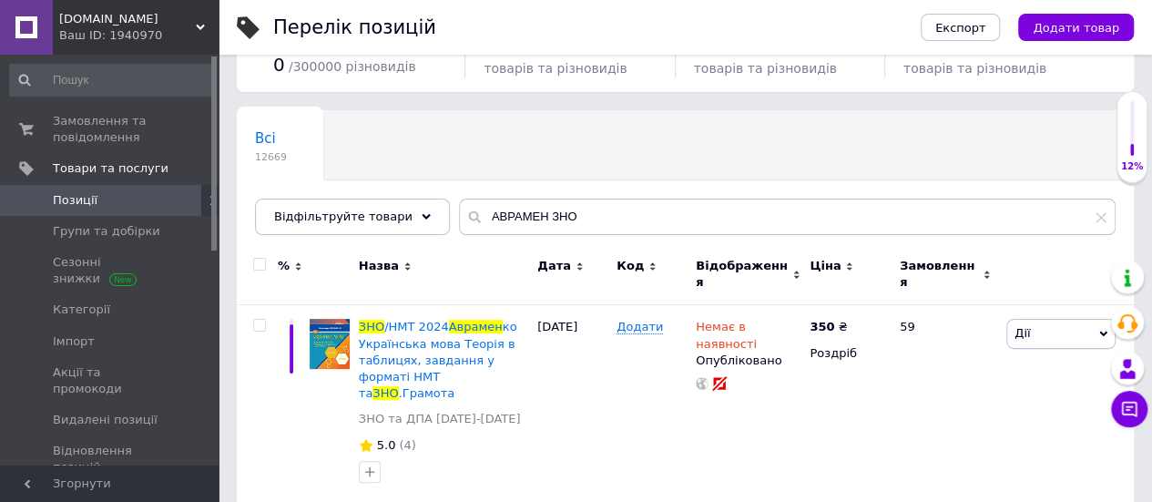
scroll to position [0, 0]
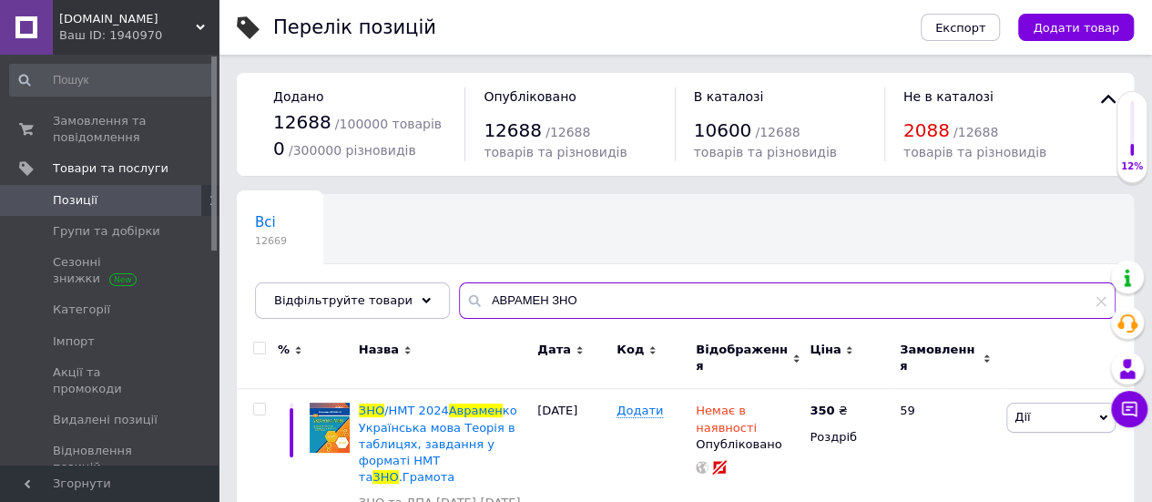
drag, startPoint x: 591, startPoint y: 305, endPoint x: 237, endPoint y: 202, distance: 368.8
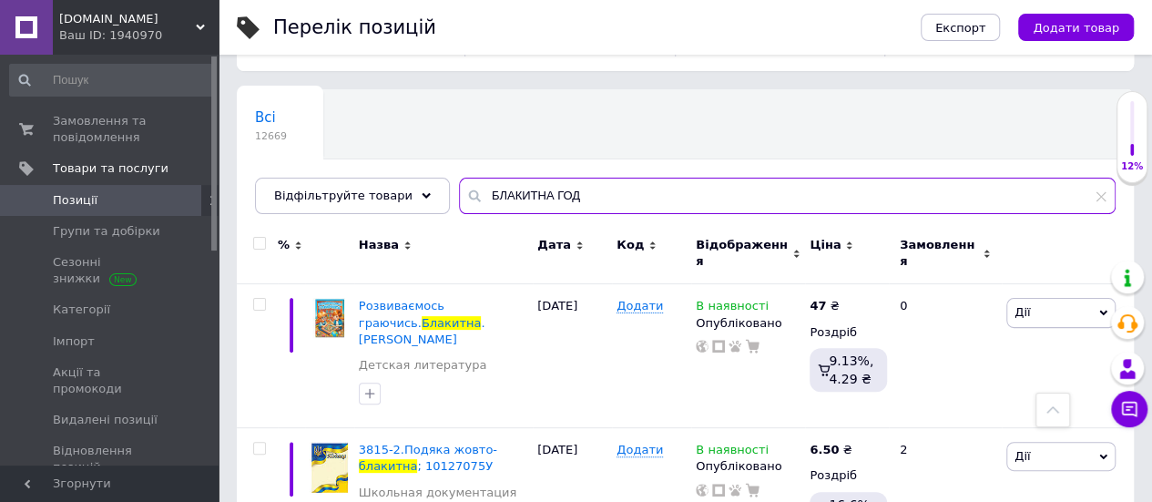
scroll to position [101, 0]
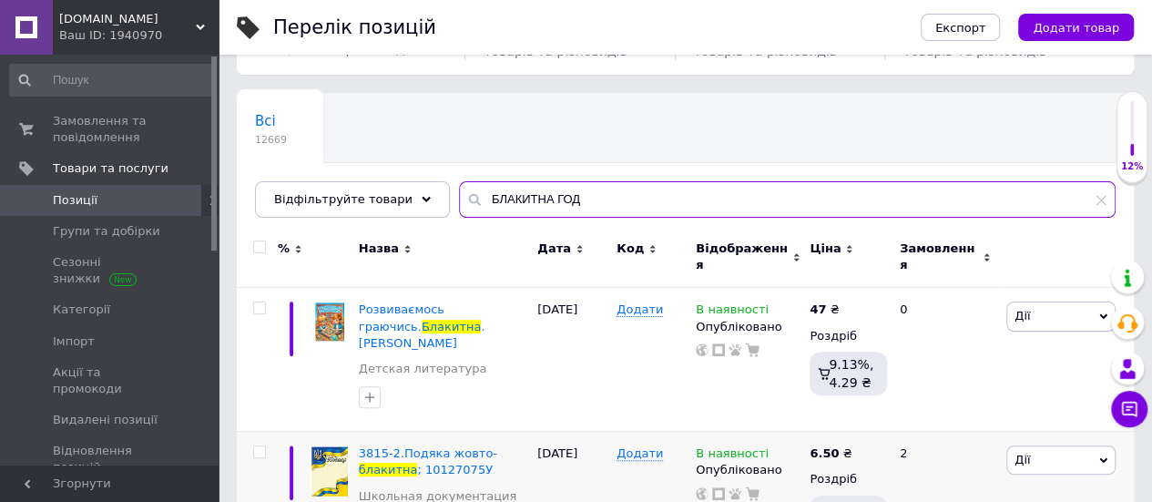
type input "БЛАКИТНА ГОД"
